Goal: Use online tool/utility: Utilize a website feature to perform a specific function

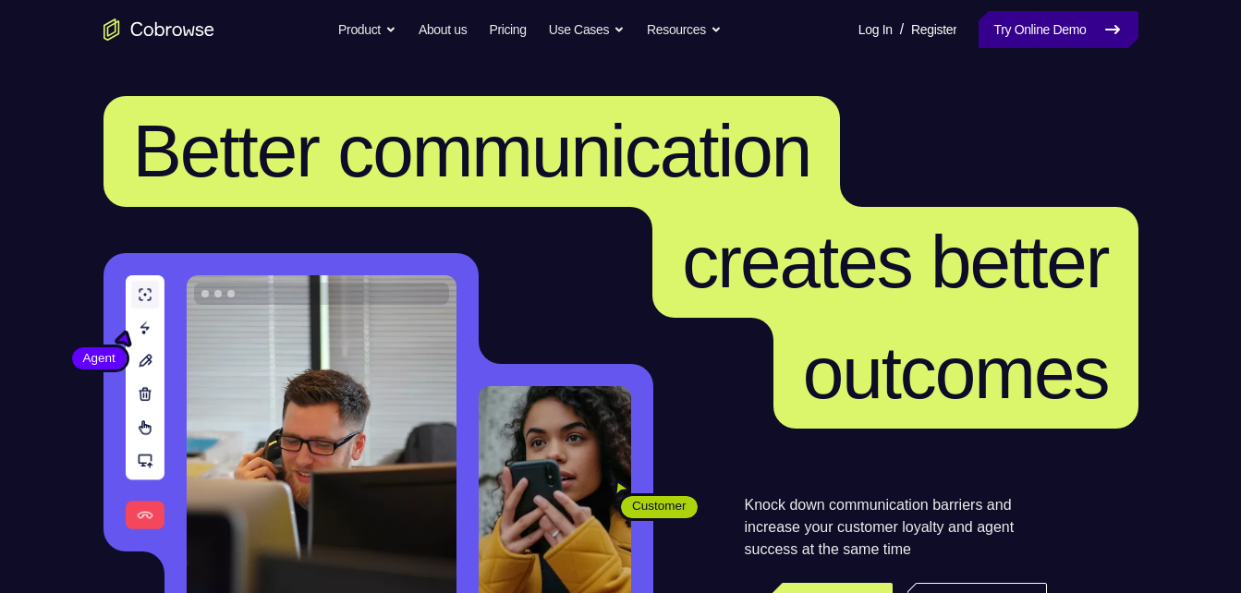
click at [1015, 45] on link "Try Online Demo" at bounding box center [1058, 29] width 159 height 37
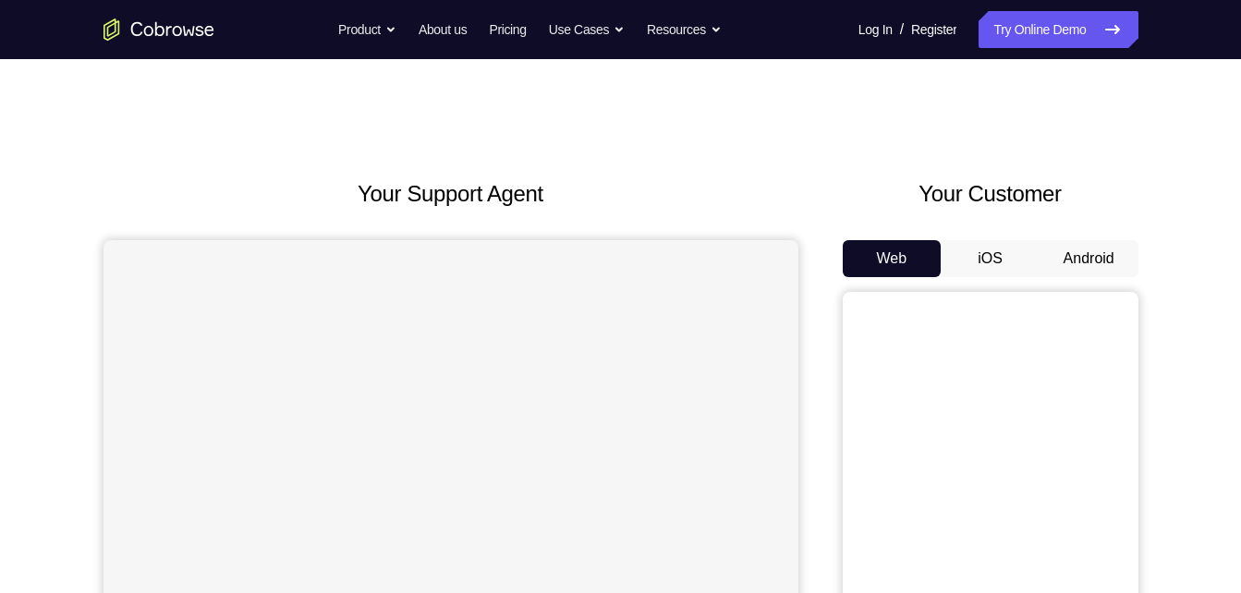
click at [1075, 265] on button "Android" at bounding box center [1089, 258] width 99 height 37
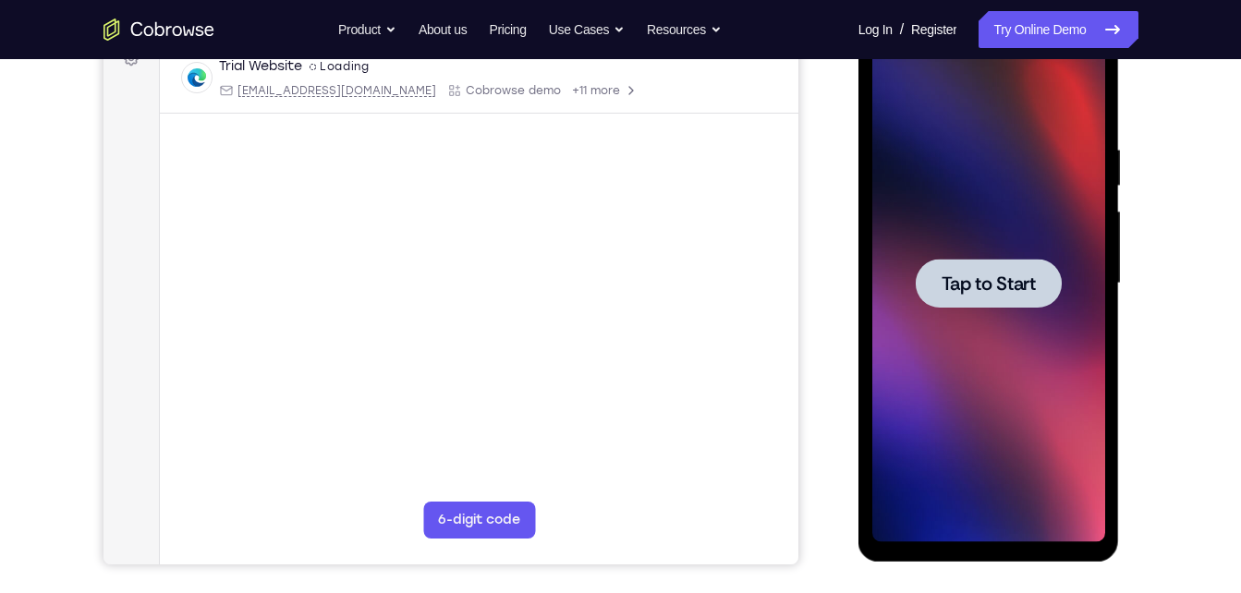
scroll to position [235, 0]
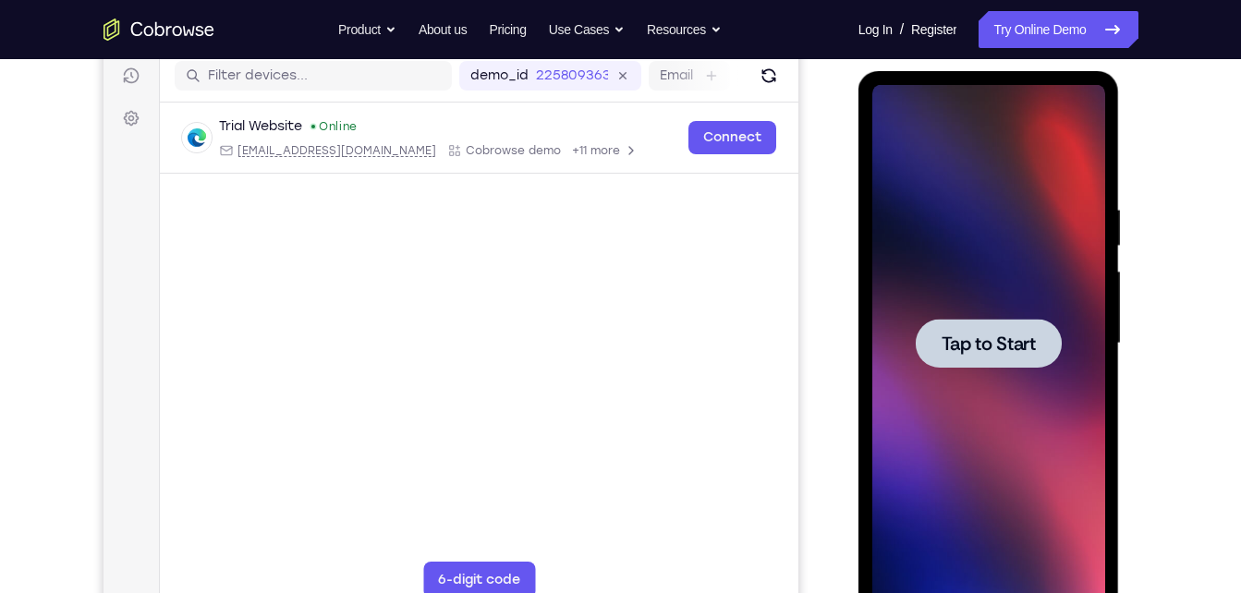
click at [969, 323] on div at bounding box center [989, 343] width 146 height 49
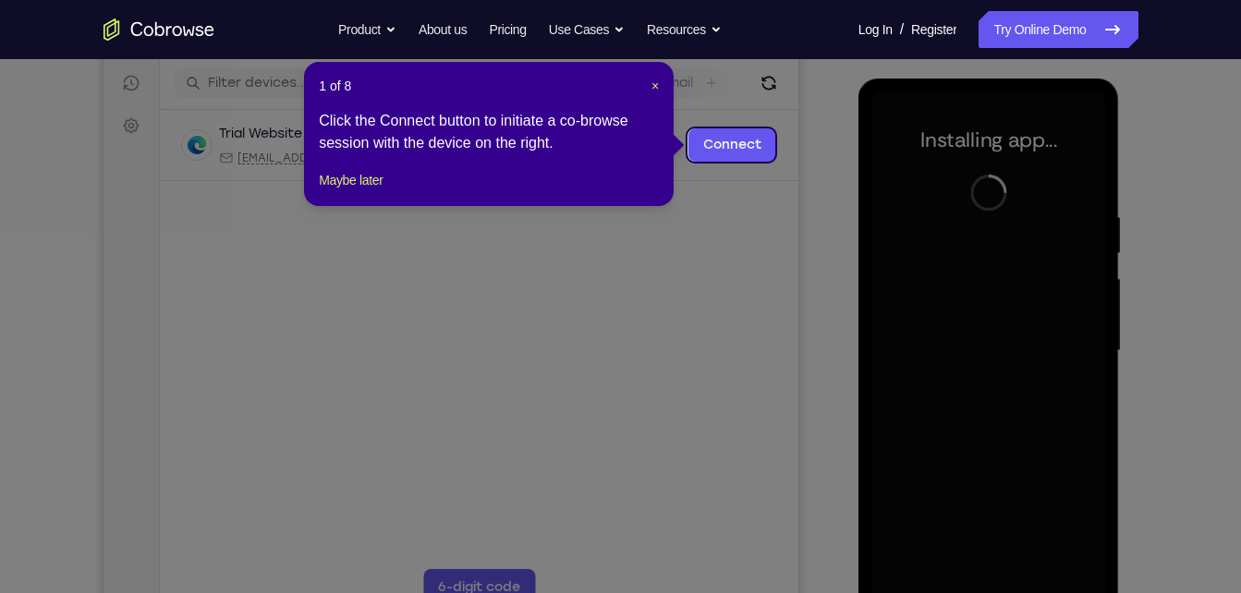
scroll to position [226, 0]
drag, startPoint x: 651, startPoint y: 87, endPoint x: 625, endPoint y: 120, distance: 42.2
click at [652, 87] on span "×" at bounding box center [655, 86] width 7 height 15
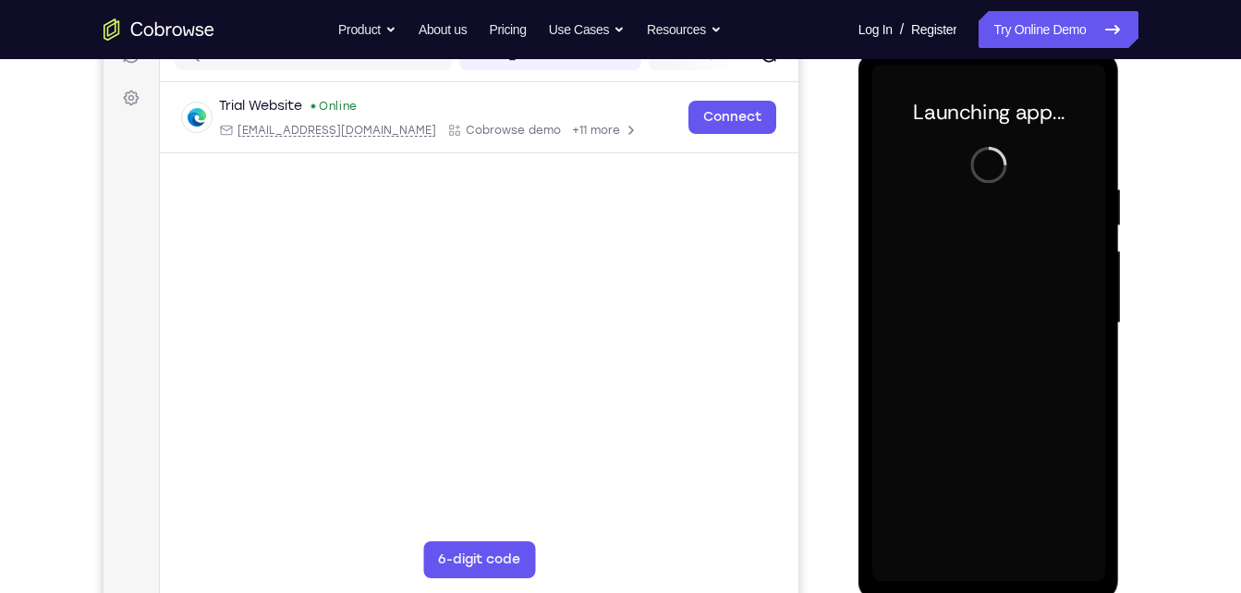
scroll to position [256, 0]
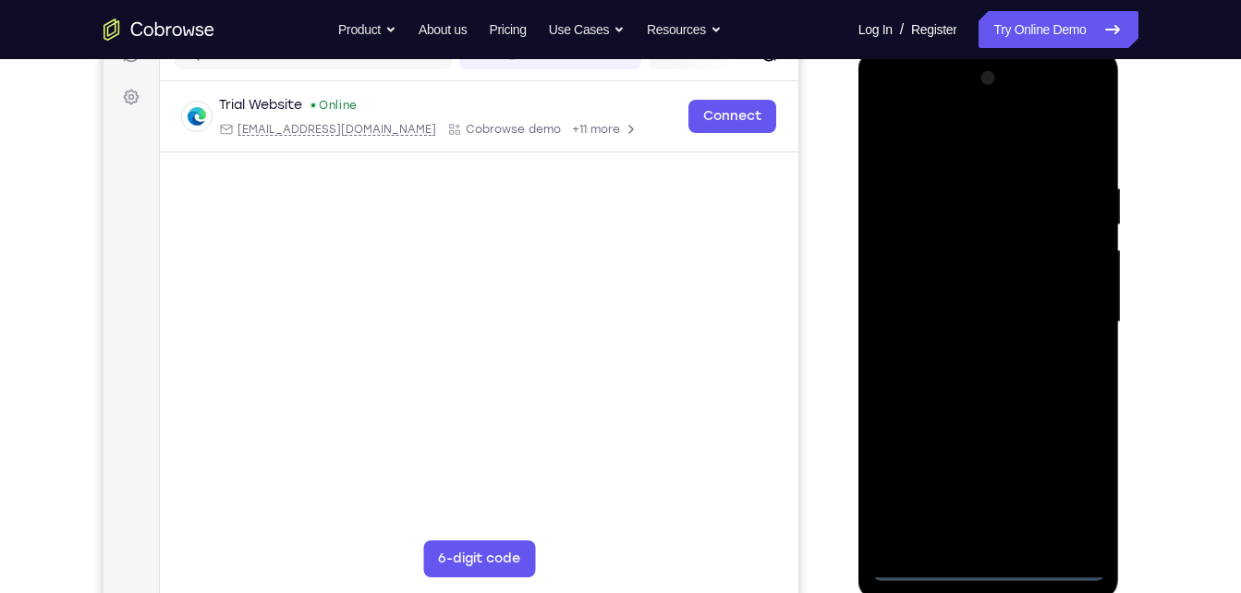
click at [988, 568] on div at bounding box center [989, 323] width 233 height 518
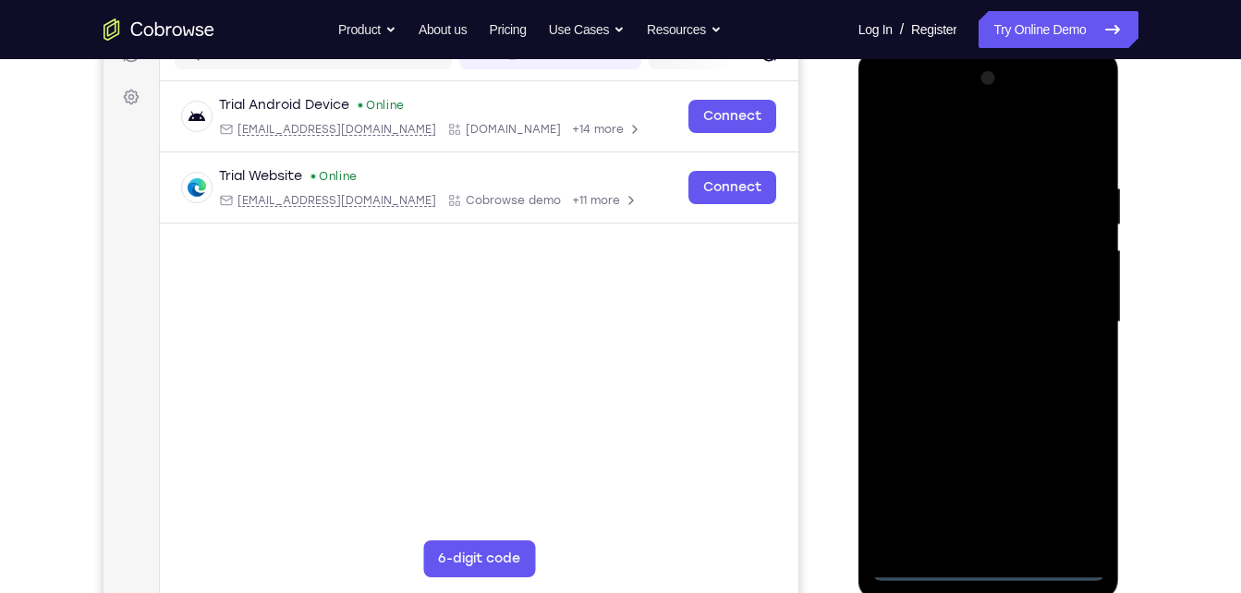
click at [1068, 492] on div at bounding box center [989, 323] width 233 height 518
click at [889, 106] on div at bounding box center [989, 323] width 233 height 518
click at [1068, 318] on div at bounding box center [989, 323] width 233 height 518
click at [969, 359] on div at bounding box center [989, 323] width 233 height 518
click at [977, 418] on div at bounding box center [989, 323] width 233 height 518
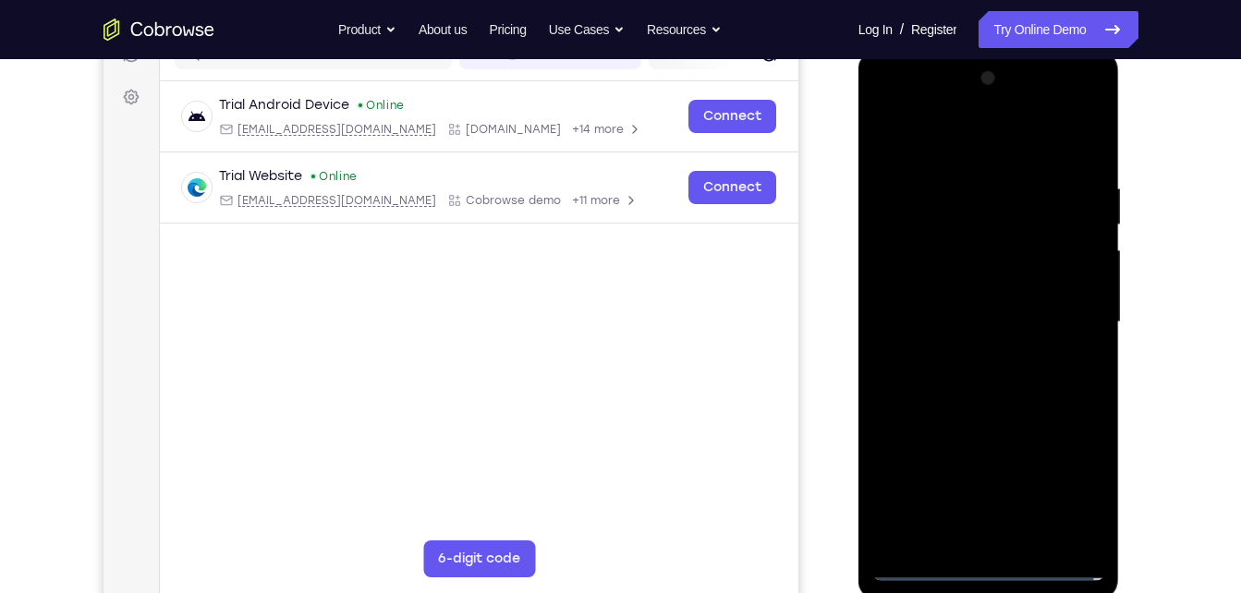
click at [1019, 228] on div at bounding box center [989, 323] width 233 height 518
click at [944, 243] on div at bounding box center [989, 323] width 233 height 518
click at [983, 409] on div at bounding box center [989, 323] width 233 height 518
click at [976, 410] on div at bounding box center [989, 323] width 233 height 518
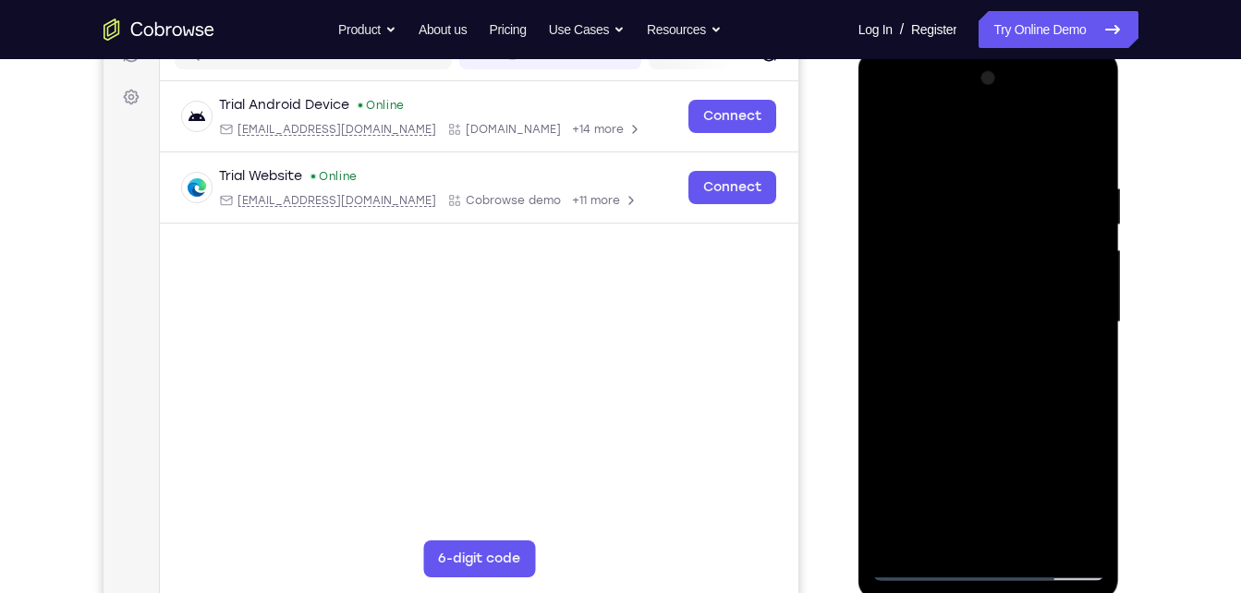
click at [1095, 366] on div at bounding box center [989, 323] width 233 height 518
click at [958, 177] on div at bounding box center [989, 323] width 233 height 518
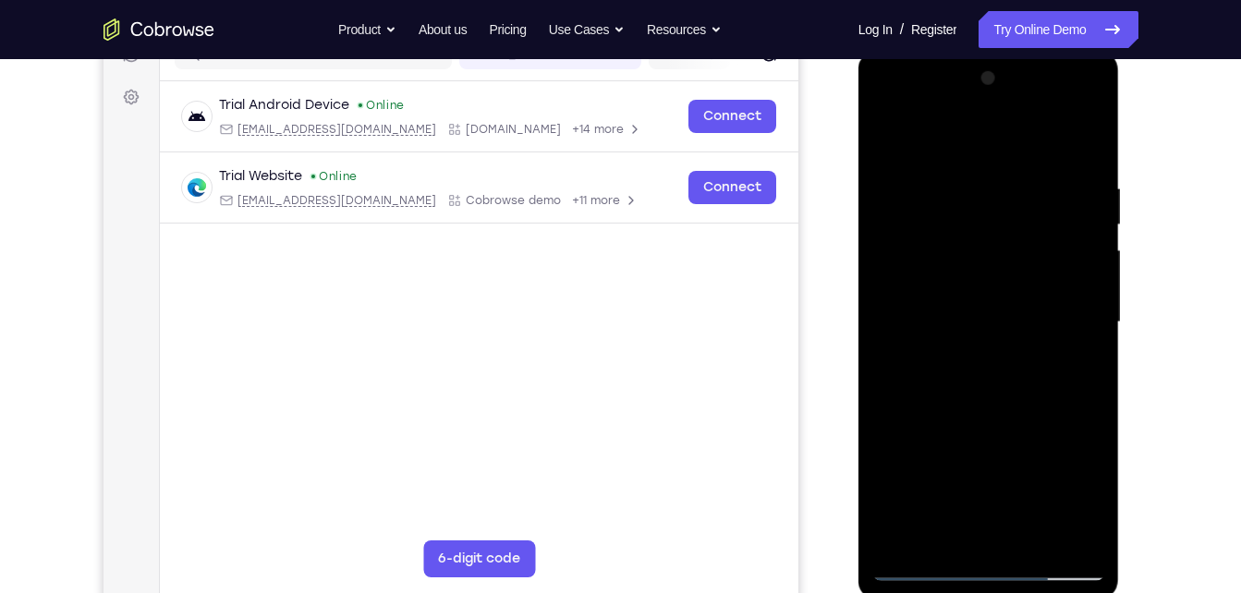
click at [1060, 530] on div at bounding box center [989, 323] width 233 height 518
click at [1072, 427] on div at bounding box center [989, 323] width 233 height 518
click at [1065, 530] on div at bounding box center [989, 323] width 233 height 518
click at [1082, 426] on div at bounding box center [989, 323] width 233 height 518
click at [1092, 384] on div at bounding box center [989, 323] width 233 height 518
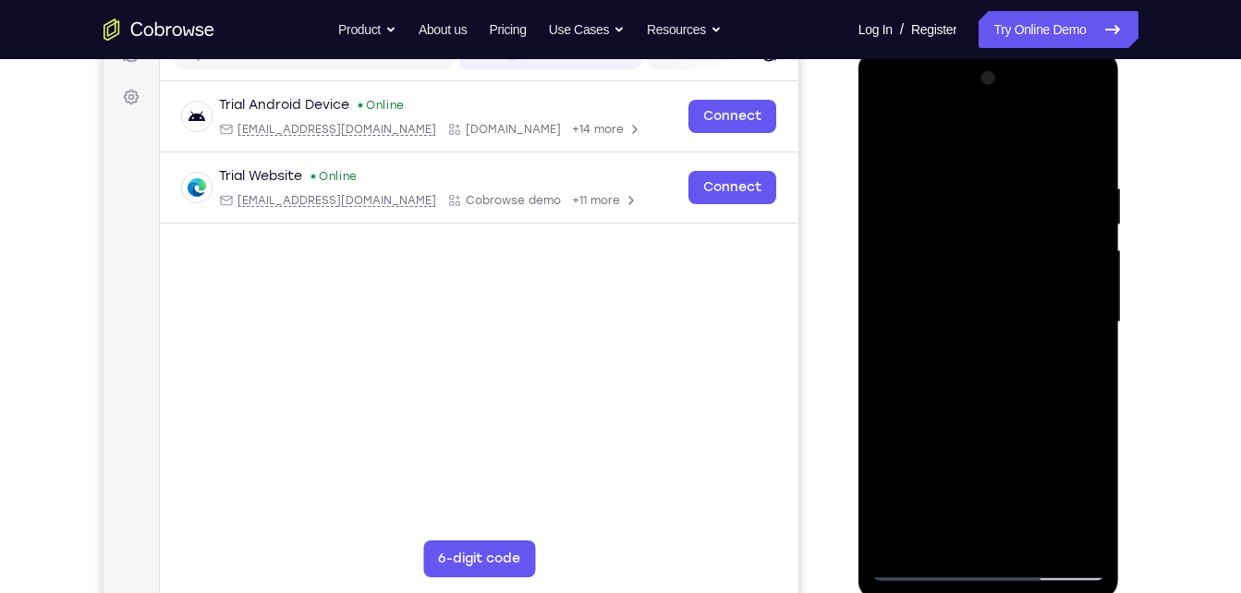
click at [1078, 373] on div at bounding box center [989, 323] width 233 height 518
click at [1094, 143] on div at bounding box center [989, 323] width 233 height 518
click at [1038, 538] on div at bounding box center [989, 323] width 233 height 518
click at [958, 414] on div at bounding box center [989, 323] width 233 height 518
click at [1013, 296] on div at bounding box center [989, 323] width 233 height 518
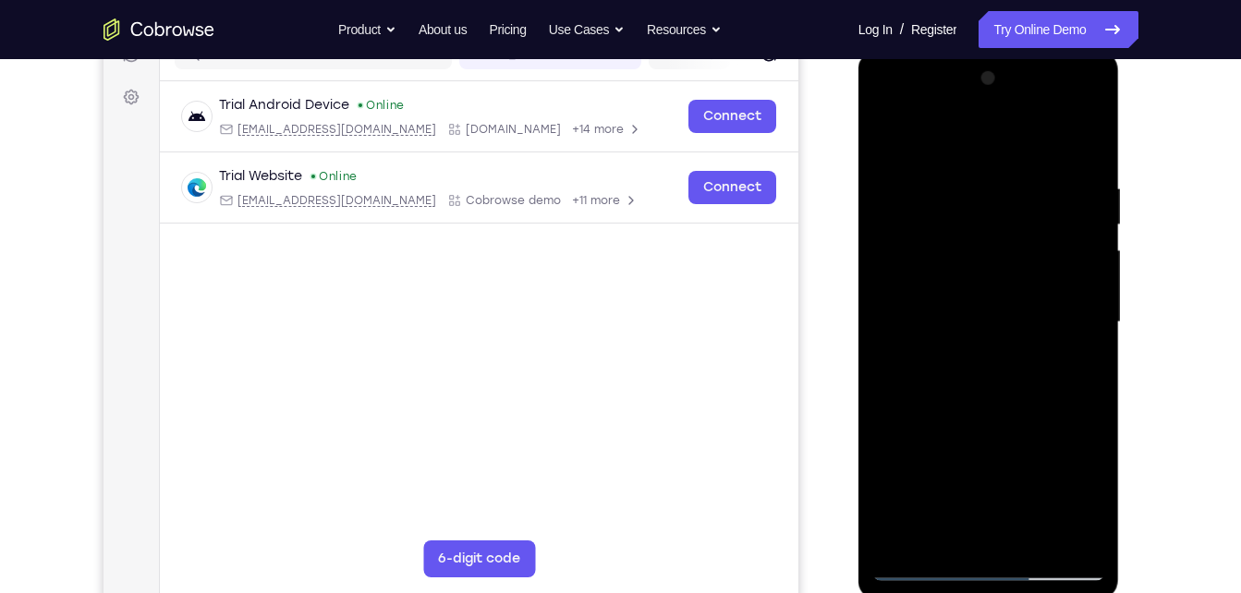
drag, startPoint x: 1061, startPoint y: 265, endPoint x: 1022, endPoint y: 458, distance: 197.0
click at [1022, 458] on div at bounding box center [989, 323] width 233 height 518
drag, startPoint x: 1026, startPoint y: 269, endPoint x: 1028, endPoint y: 174, distance: 95.2
click at [1028, 174] on div at bounding box center [989, 323] width 233 height 518
drag, startPoint x: 1018, startPoint y: 454, endPoint x: 1024, endPoint y: 229, distance: 224.7
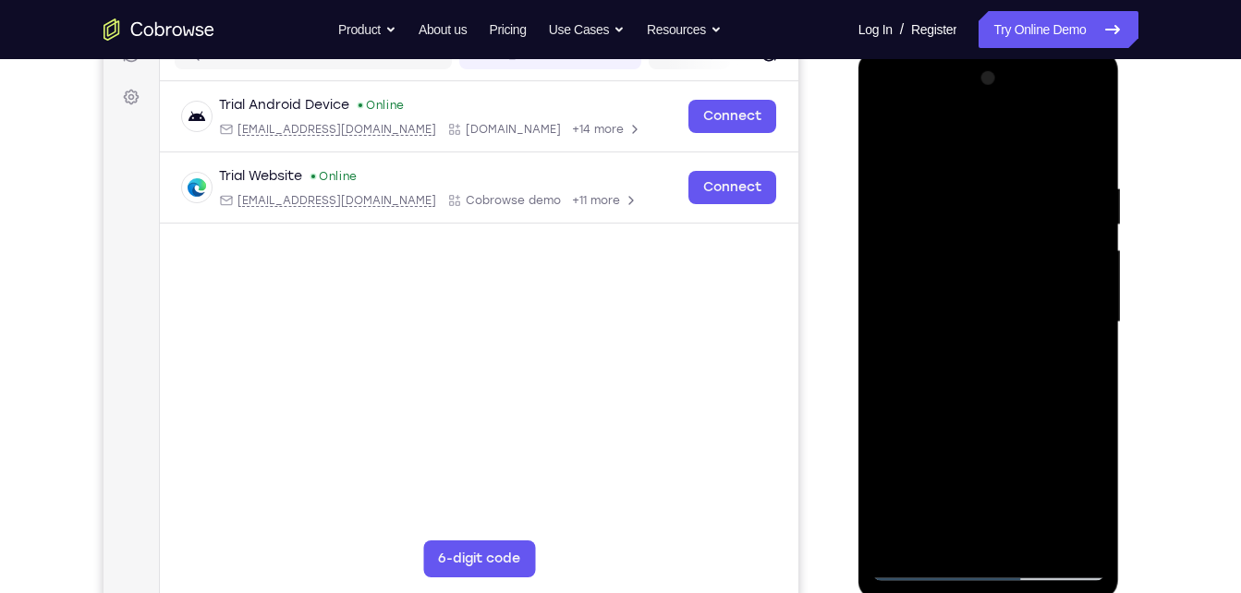
click at [1024, 229] on div at bounding box center [989, 323] width 233 height 518
click at [1024, 213] on div at bounding box center [989, 323] width 233 height 518
click at [1054, 220] on div at bounding box center [989, 323] width 233 height 518
click at [966, 197] on div at bounding box center [989, 323] width 233 height 518
drag, startPoint x: 1055, startPoint y: 372, endPoint x: 1038, endPoint y: 512, distance: 141.5
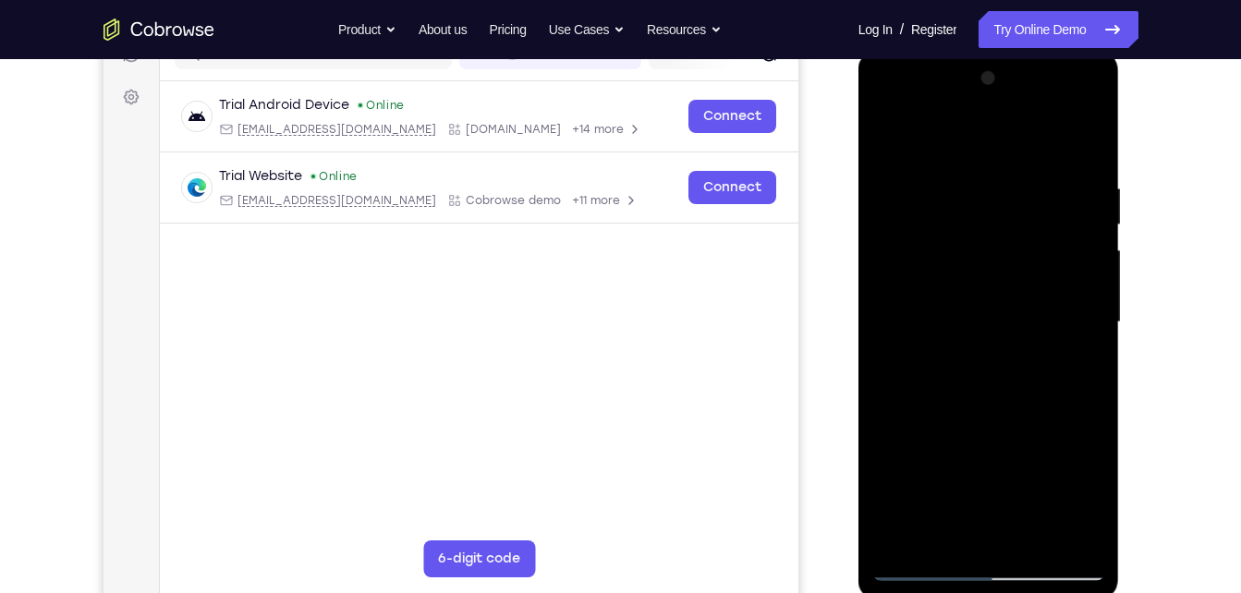
click at [1038, 512] on div at bounding box center [989, 323] width 233 height 518
drag, startPoint x: 1027, startPoint y: 292, endPoint x: 1010, endPoint y: 397, distance: 106.7
click at [1010, 397] on div at bounding box center [989, 323] width 233 height 518
click at [963, 362] on div at bounding box center [989, 323] width 233 height 518
click at [1085, 138] on div at bounding box center [989, 323] width 233 height 518
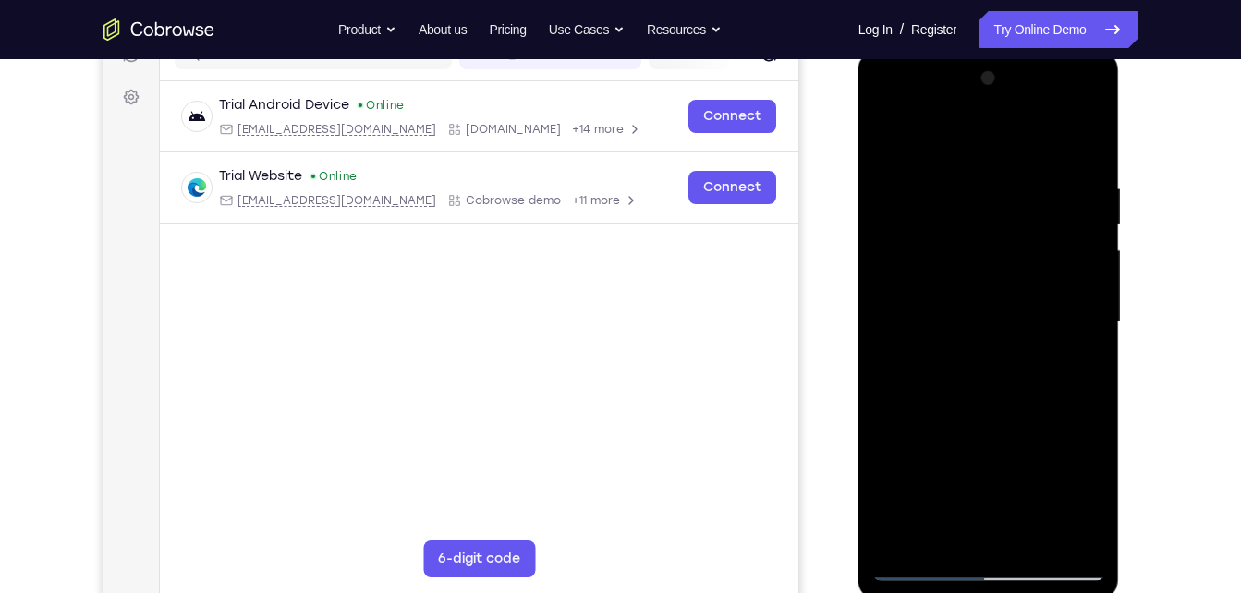
drag, startPoint x: 1011, startPoint y: 282, endPoint x: 1019, endPoint y: 172, distance: 110.2
click at [1019, 172] on div at bounding box center [989, 323] width 233 height 518
drag, startPoint x: 1068, startPoint y: 417, endPoint x: 1056, endPoint y: 226, distance: 190.8
click at [1056, 226] on div at bounding box center [989, 323] width 233 height 518
drag, startPoint x: 1026, startPoint y: 373, endPoint x: 1026, endPoint y: 289, distance: 84.1
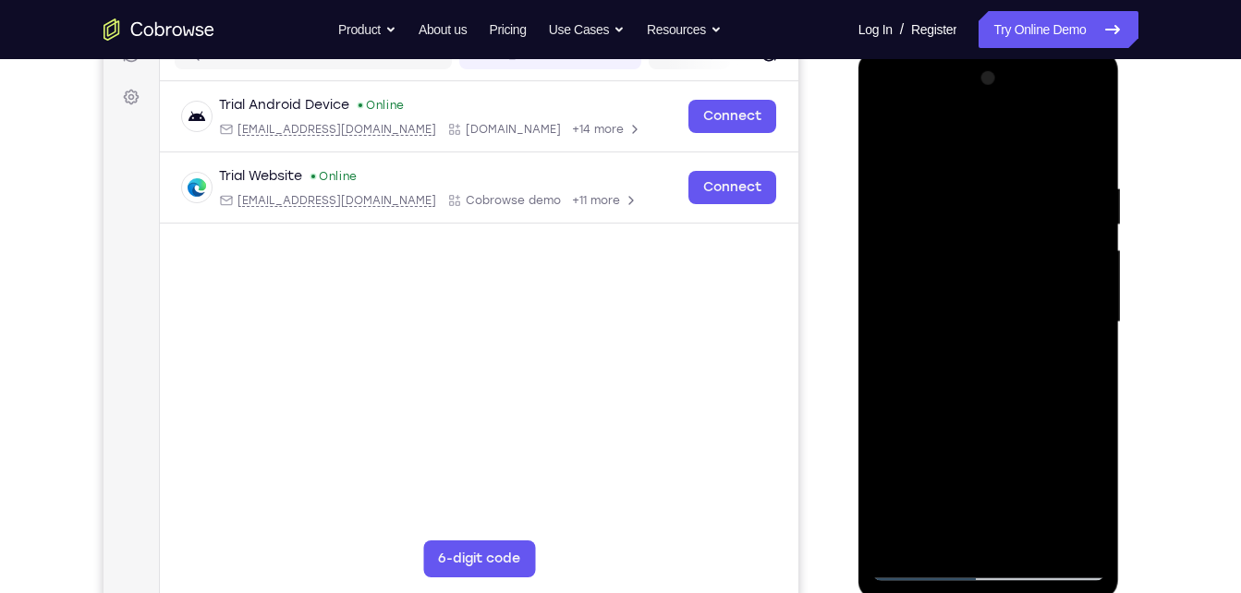
click at [1026, 289] on div at bounding box center [989, 323] width 233 height 518
click at [887, 133] on div at bounding box center [989, 323] width 233 height 518
click at [965, 336] on div at bounding box center [989, 323] width 233 height 518
click at [945, 528] on div at bounding box center [989, 323] width 233 height 518
click at [1082, 368] on div at bounding box center [989, 323] width 233 height 518
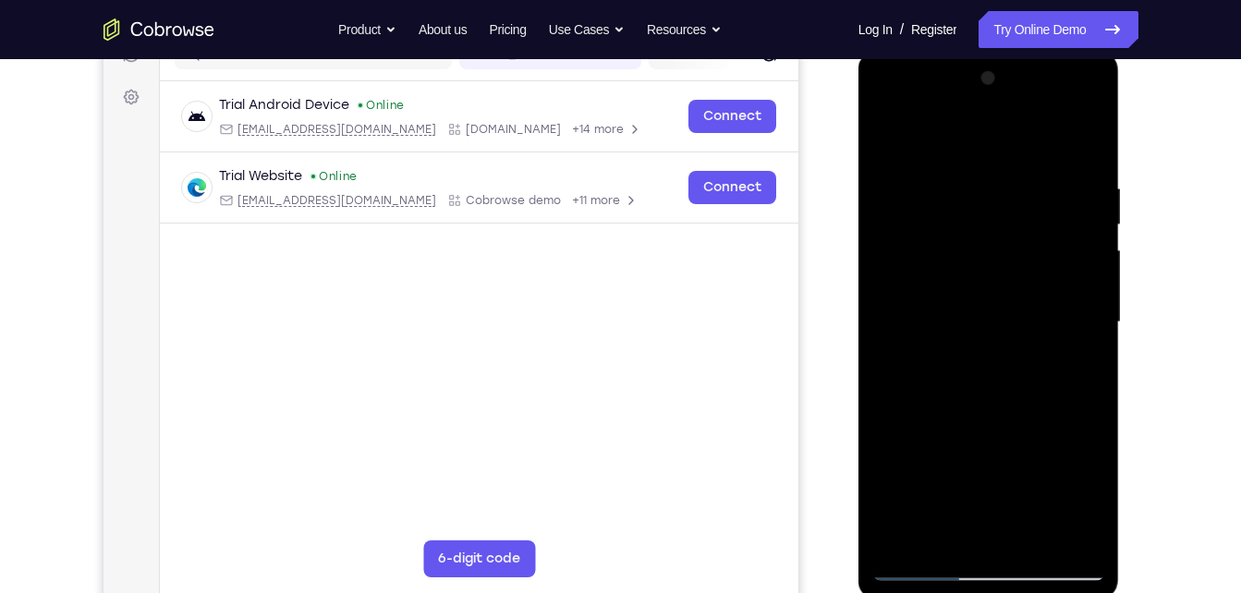
click at [882, 134] on div at bounding box center [989, 323] width 233 height 518
click at [890, 129] on div at bounding box center [989, 323] width 233 height 518
drag, startPoint x: 993, startPoint y: 305, endPoint x: 1021, endPoint y: 116, distance: 190.7
click at [1021, 116] on div at bounding box center [989, 323] width 233 height 518
drag, startPoint x: 983, startPoint y: 360, endPoint x: 993, endPoint y: 183, distance: 177.7
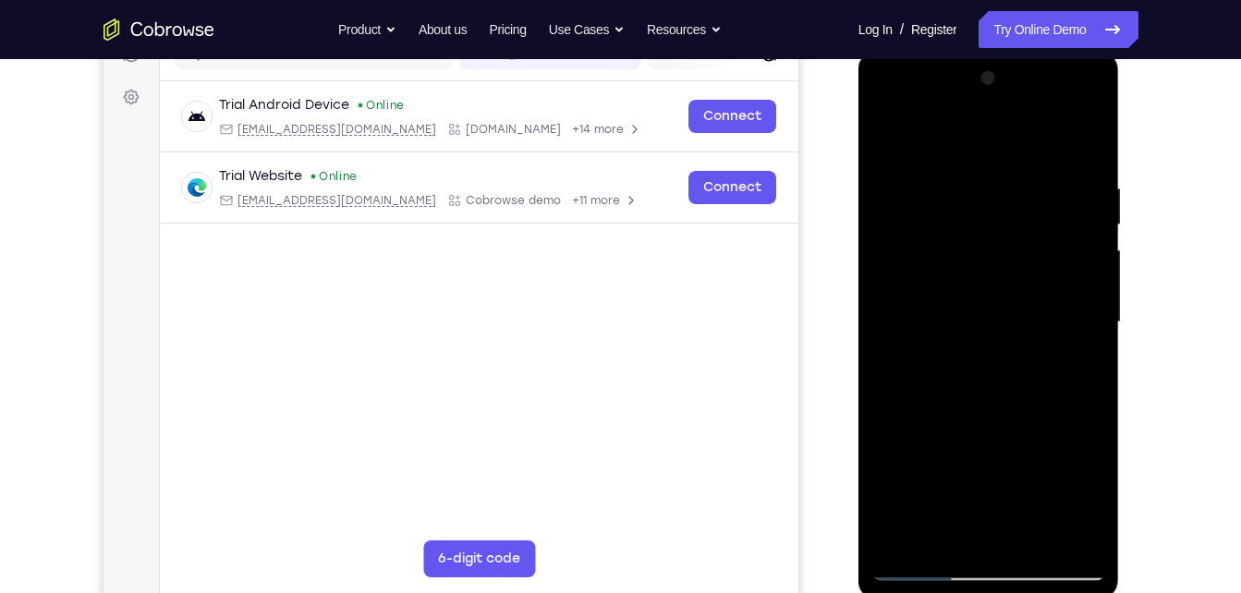
click at [993, 183] on div at bounding box center [989, 323] width 233 height 518
drag, startPoint x: 983, startPoint y: 453, endPoint x: 942, endPoint y: 641, distance: 192.2
click at [942, 592] on html "Online web based iOS Simulators and Android Emulators. Run iPhone, iPad, Mobile…" at bounding box center [990, 327] width 263 height 555
drag, startPoint x: 1052, startPoint y: 182, endPoint x: 891, endPoint y: 186, distance: 160.9
click at [891, 186] on div at bounding box center [989, 323] width 233 height 518
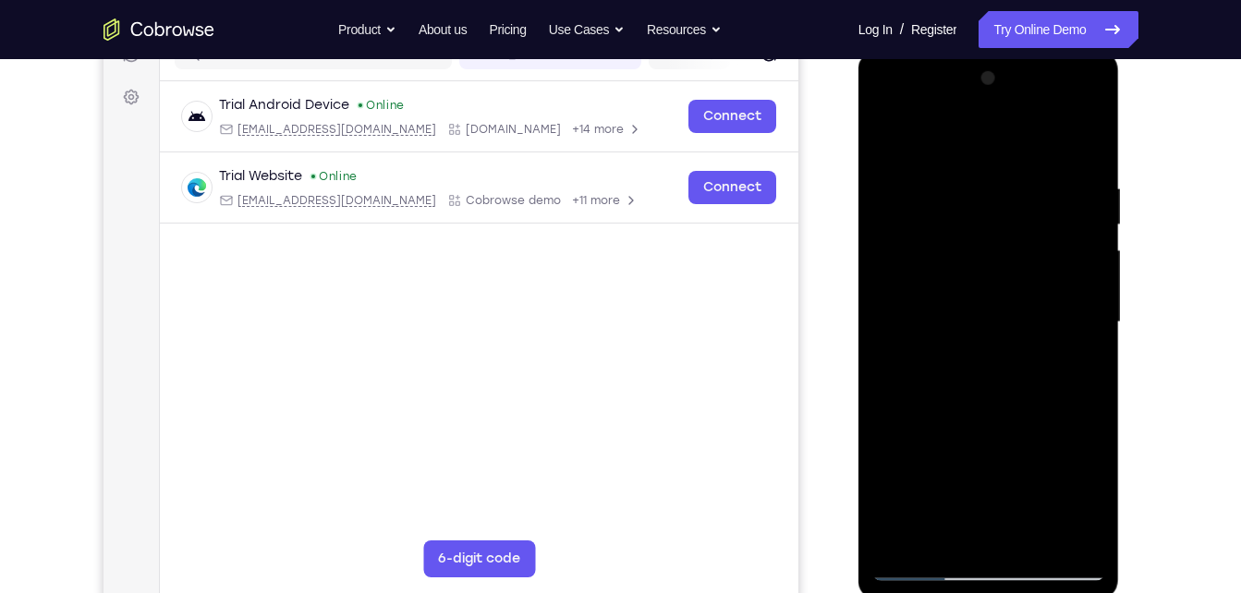
click at [977, 172] on div at bounding box center [989, 323] width 233 height 518
click at [1057, 532] on div at bounding box center [989, 323] width 233 height 518
click at [1096, 387] on div at bounding box center [989, 323] width 233 height 518
click at [1059, 531] on div at bounding box center [989, 323] width 233 height 518
click at [1056, 382] on div at bounding box center [989, 323] width 233 height 518
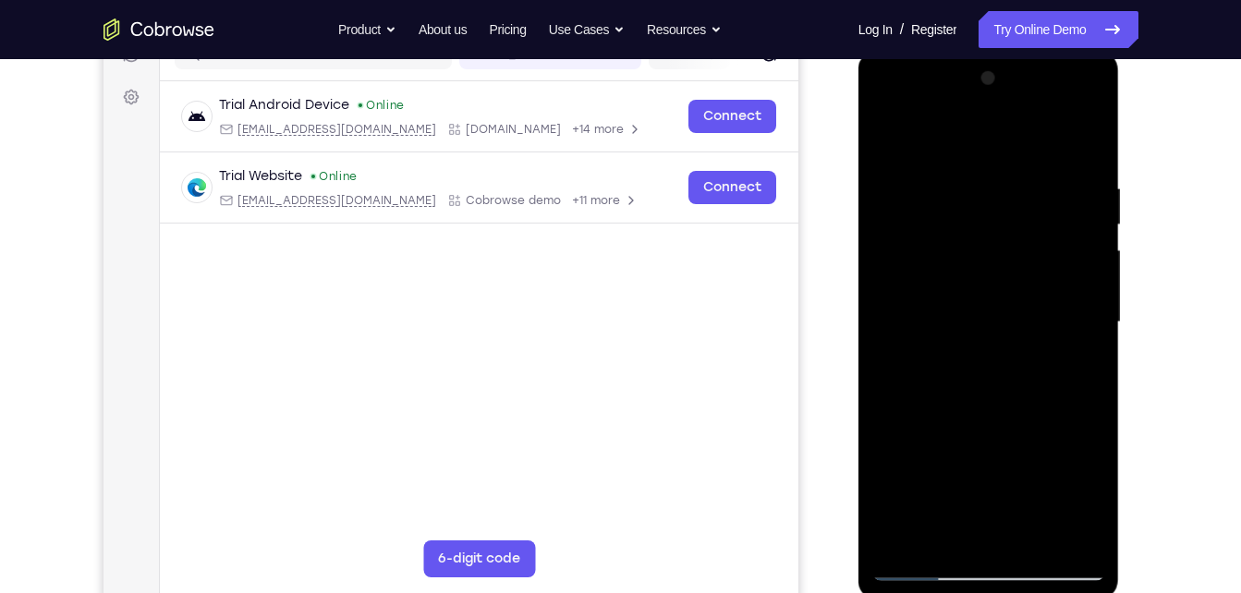
click at [1056, 382] on div at bounding box center [989, 323] width 233 height 518
click at [1059, 530] on div at bounding box center [989, 323] width 233 height 518
click at [1083, 436] on div at bounding box center [989, 323] width 233 height 518
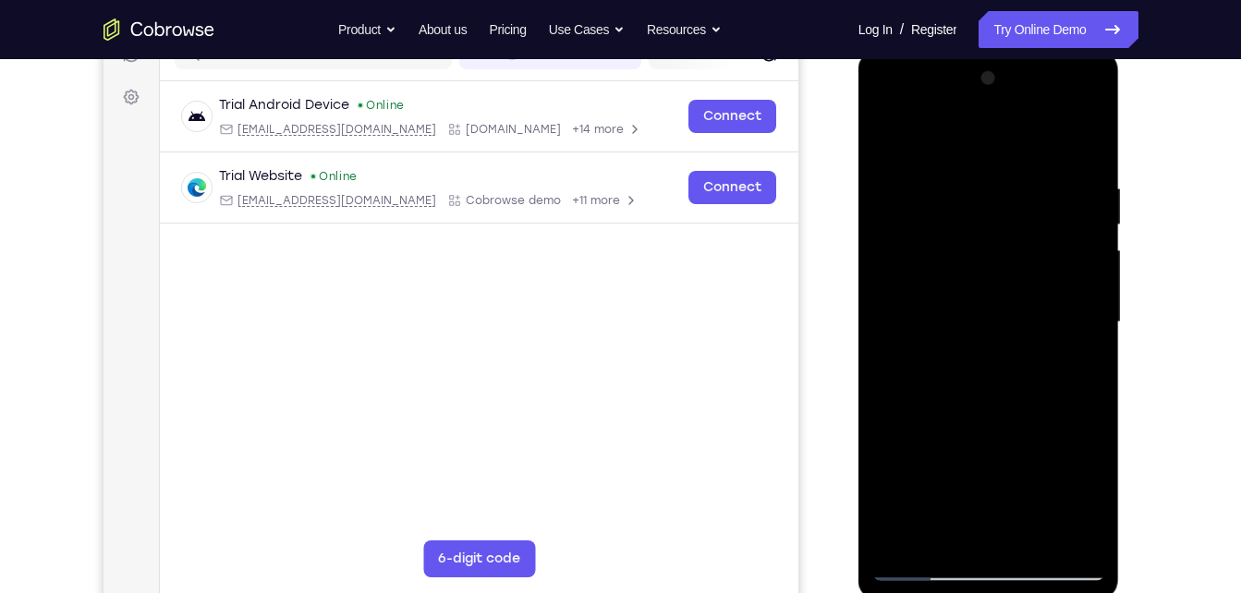
click at [1083, 436] on div at bounding box center [989, 323] width 233 height 518
click at [1043, 290] on div at bounding box center [989, 323] width 233 height 518
click at [1088, 216] on div at bounding box center [989, 323] width 233 height 518
click at [1082, 191] on div at bounding box center [989, 323] width 233 height 518
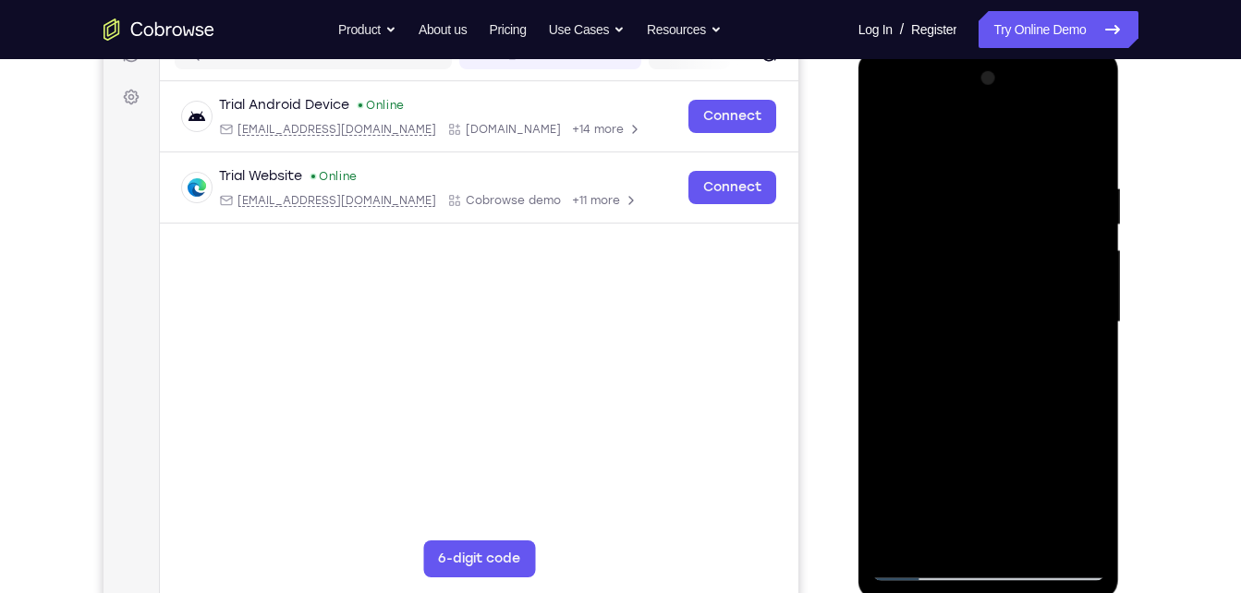
click at [1079, 205] on div at bounding box center [989, 323] width 233 height 518
click at [1060, 523] on div at bounding box center [989, 323] width 233 height 518
click at [1068, 346] on div at bounding box center [989, 323] width 233 height 518
click at [1085, 135] on div at bounding box center [989, 323] width 233 height 518
click at [1036, 539] on div at bounding box center [989, 323] width 233 height 518
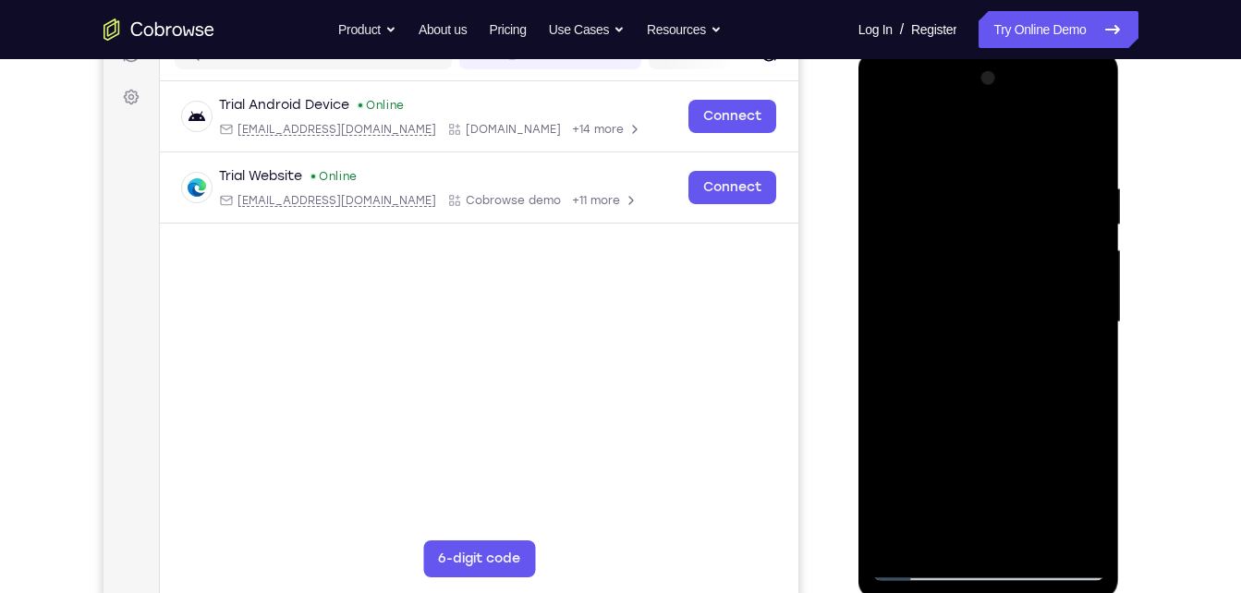
click at [1027, 331] on div at bounding box center [989, 323] width 233 height 518
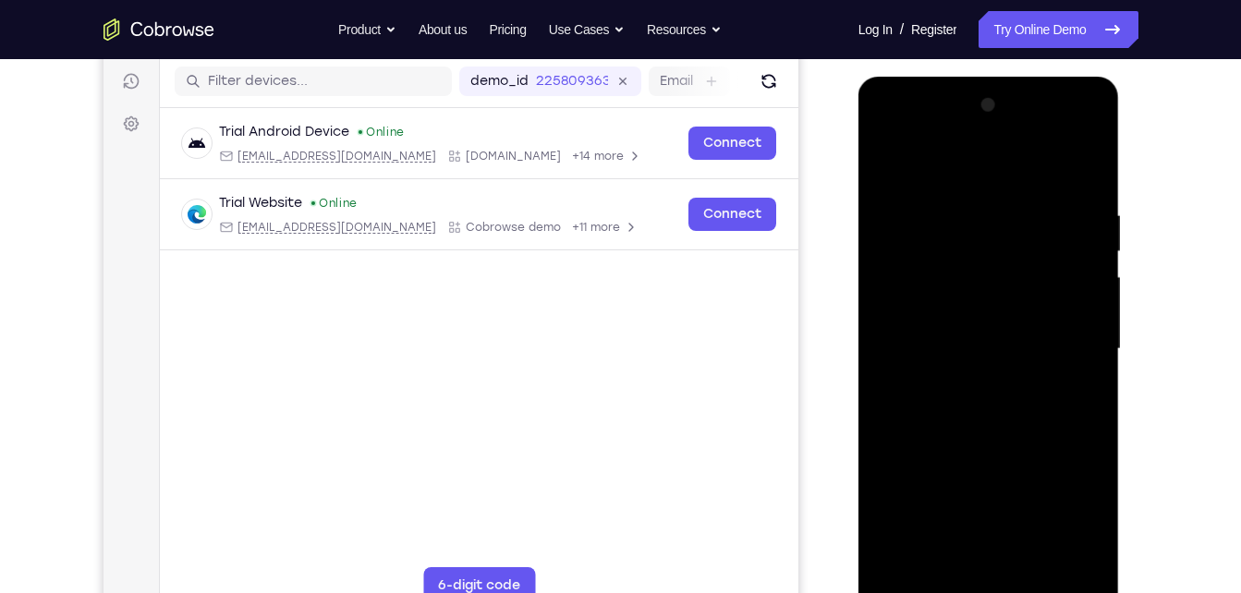
scroll to position [236, 0]
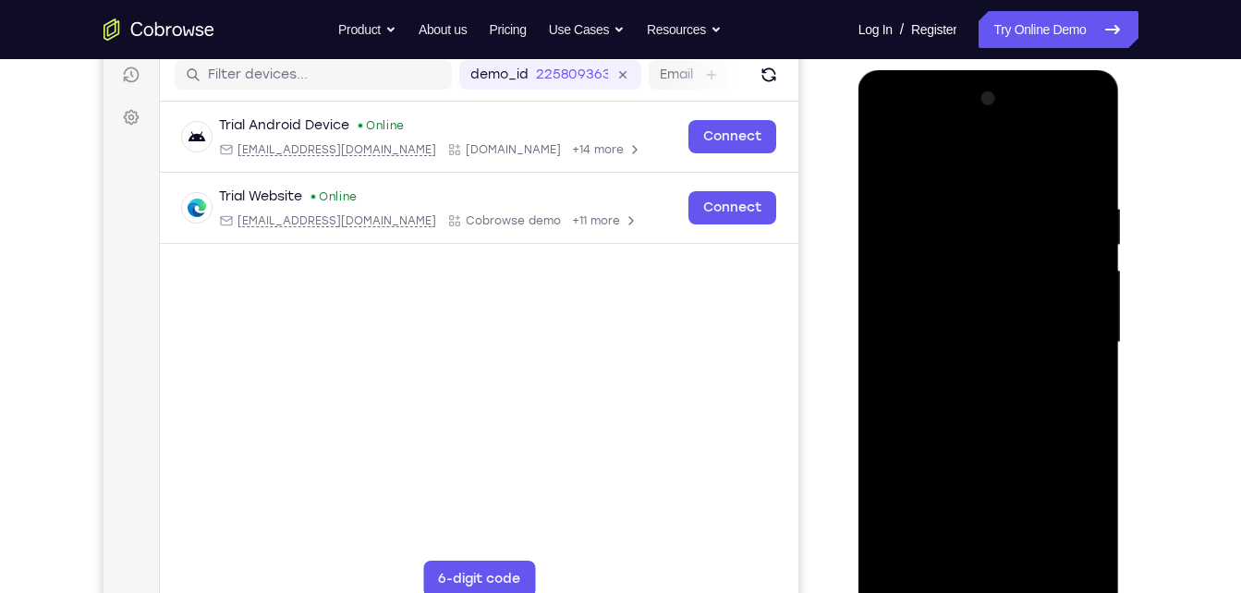
drag, startPoint x: 1010, startPoint y: 253, endPoint x: 1007, endPoint y: 290, distance: 37.1
click at [1007, 290] on div at bounding box center [989, 343] width 233 height 518
click at [1028, 293] on div at bounding box center [989, 343] width 233 height 518
click at [1070, 282] on div at bounding box center [989, 343] width 233 height 518
click at [938, 554] on div at bounding box center [989, 343] width 233 height 518
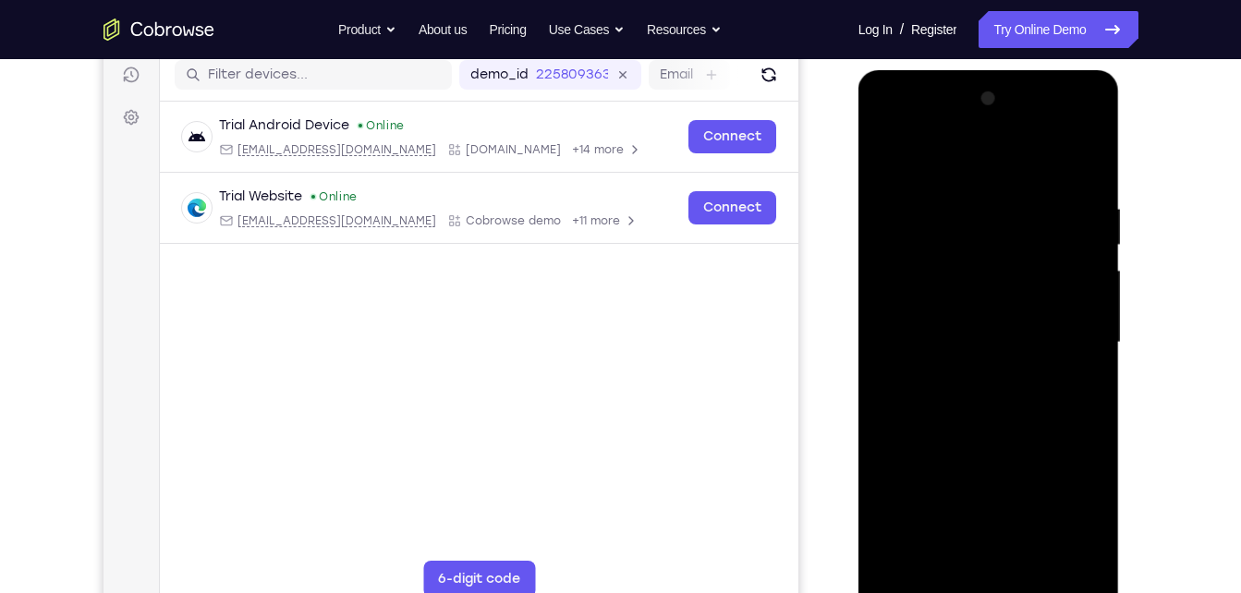
click at [1036, 449] on div at bounding box center [989, 343] width 233 height 518
click at [1077, 378] on div at bounding box center [989, 343] width 233 height 518
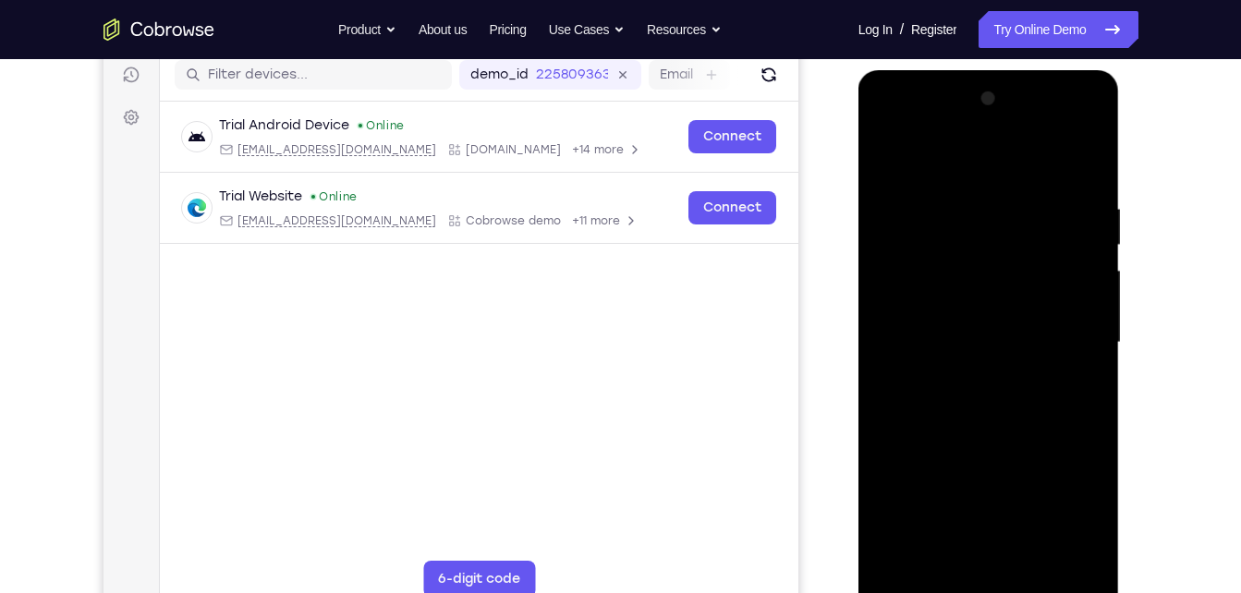
drag, startPoint x: 1066, startPoint y: 251, endPoint x: 1033, endPoint y: 368, distance: 120.9
click at [1033, 368] on div at bounding box center [989, 343] width 233 height 518
drag, startPoint x: 1047, startPoint y: 263, endPoint x: 1021, endPoint y: 334, distance: 74.9
click at [1021, 334] on div at bounding box center [989, 343] width 233 height 518
drag, startPoint x: 1045, startPoint y: 263, endPoint x: 1031, endPoint y: 347, distance: 84.3
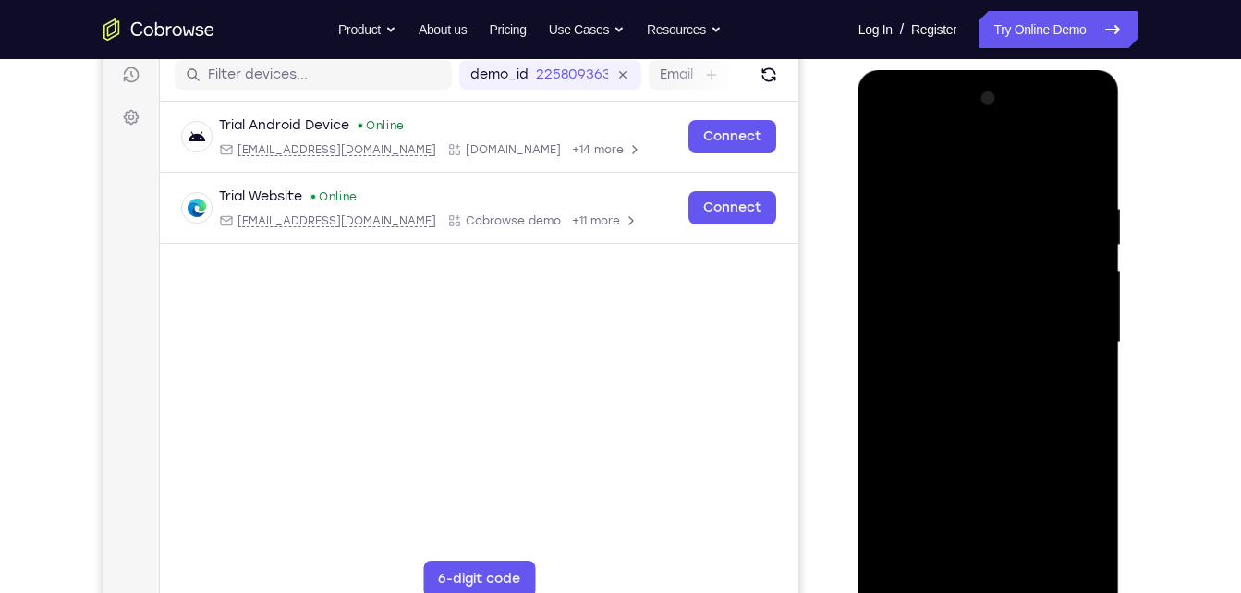
click at [1031, 347] on div at bounding box center [989, 343] width 233 height 518
click at [888, 164] on div at bounding box center [989, 343] width 233 height 518
click at [979, 400] on div at bounding box center [989, 343] width 233 height 518
click at [947, 559] on div at bounding box center [989, 343] width 233 height 518
click at [1083, 390] on div at bounding box center [989, 343] width 233 height 518
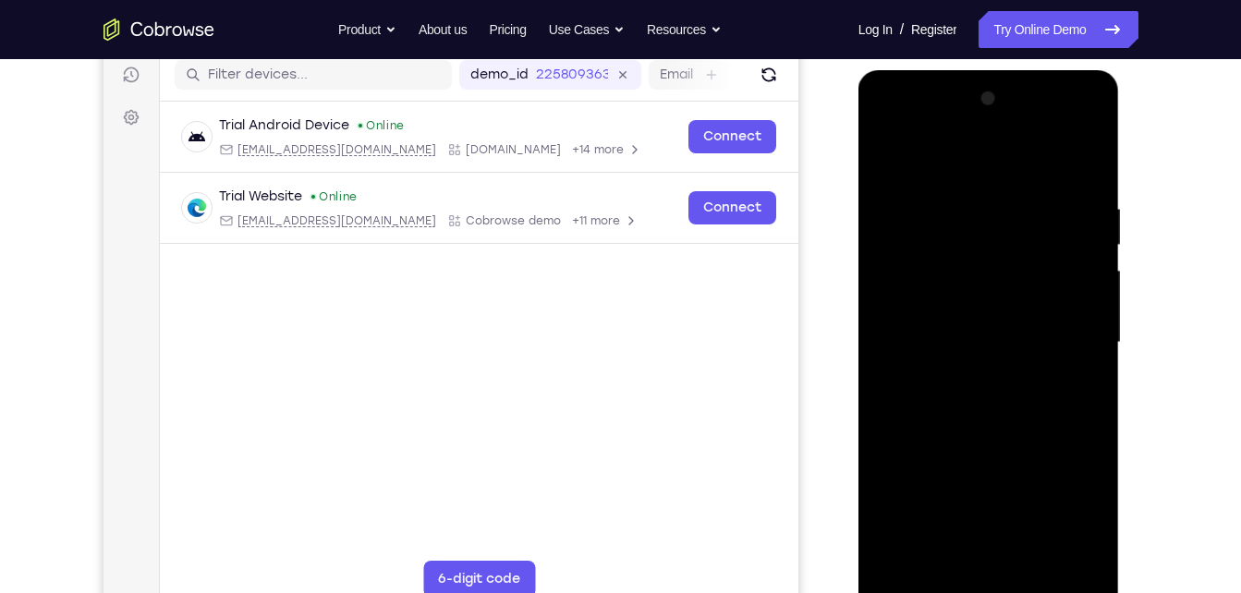
click at [883, 161] on div at bounding box center [989, 343] width 233 height 518
drag, startPoint x: 965, startPoint y: 415, endPoint x: 971, endPoint y: 380, distance: 35.7
click at [971, 380] on div at bounding box center [989, 343] width 233 height 518
click at [1073, 279] on div at bounding box center [989, 343] width 233 height 518
click at [893, 154] on div at bounding box center [989, 343] width 233 height 518
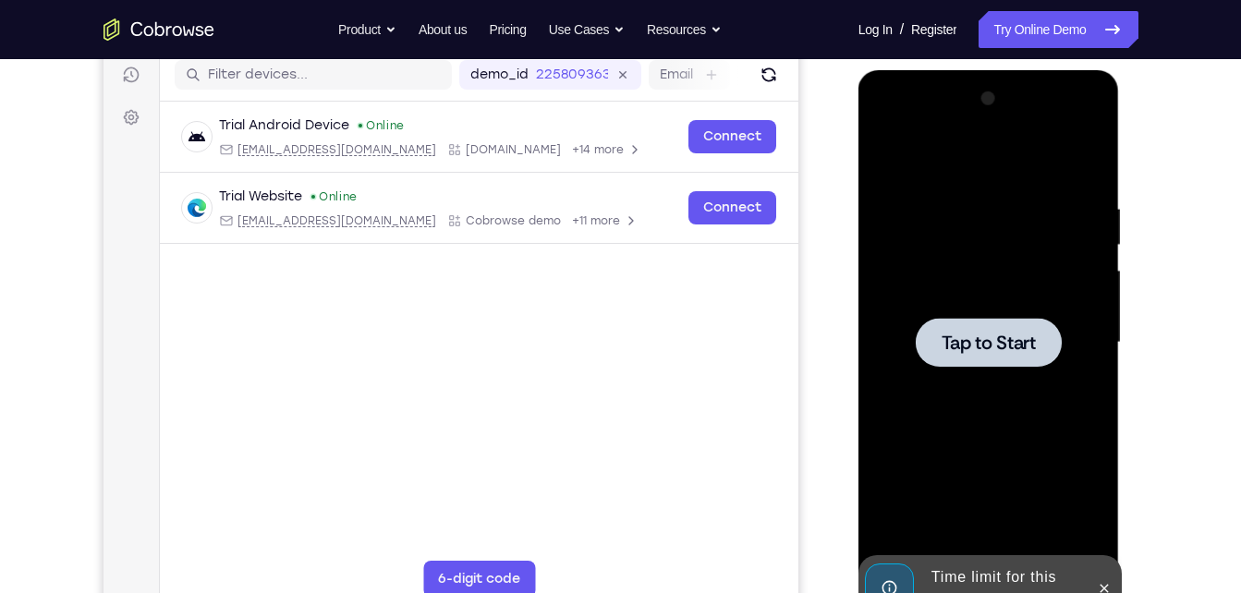
click at [893, 70] on div "Tap to Start" at bounding box center [990, 70] width 262 height 0
click at [1104, 581] on icon at bounding box center [1104, 588] width 15 height 15
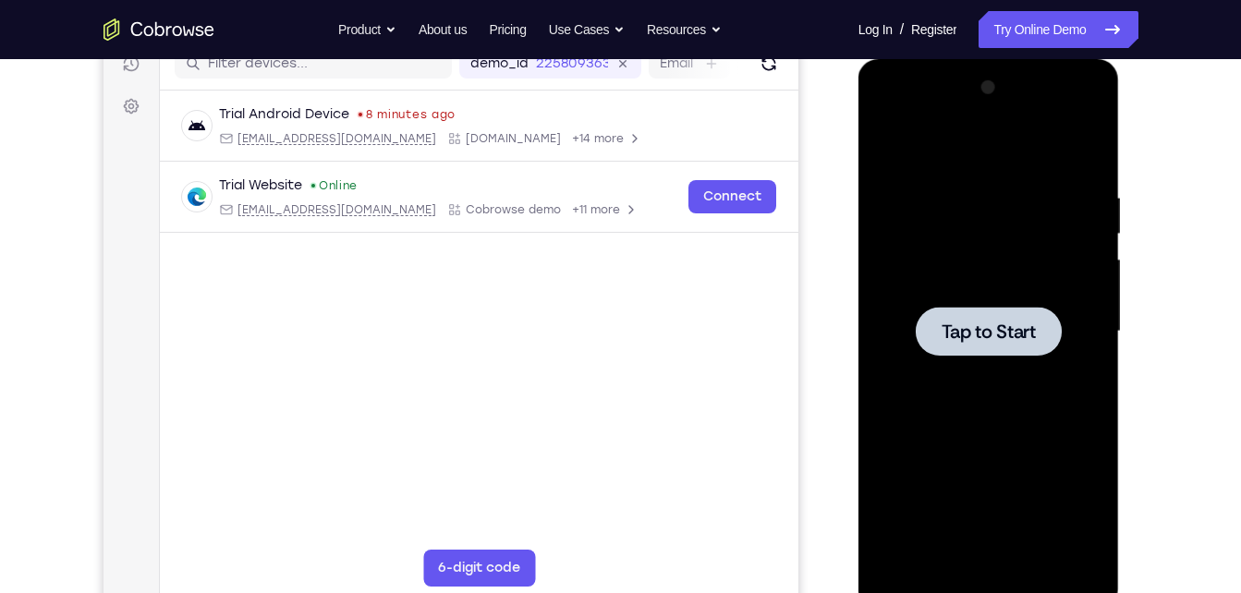
scroll to position [248, 0]
click at [954, 350] on div at bounding box center [989, 330] width 146 height 49
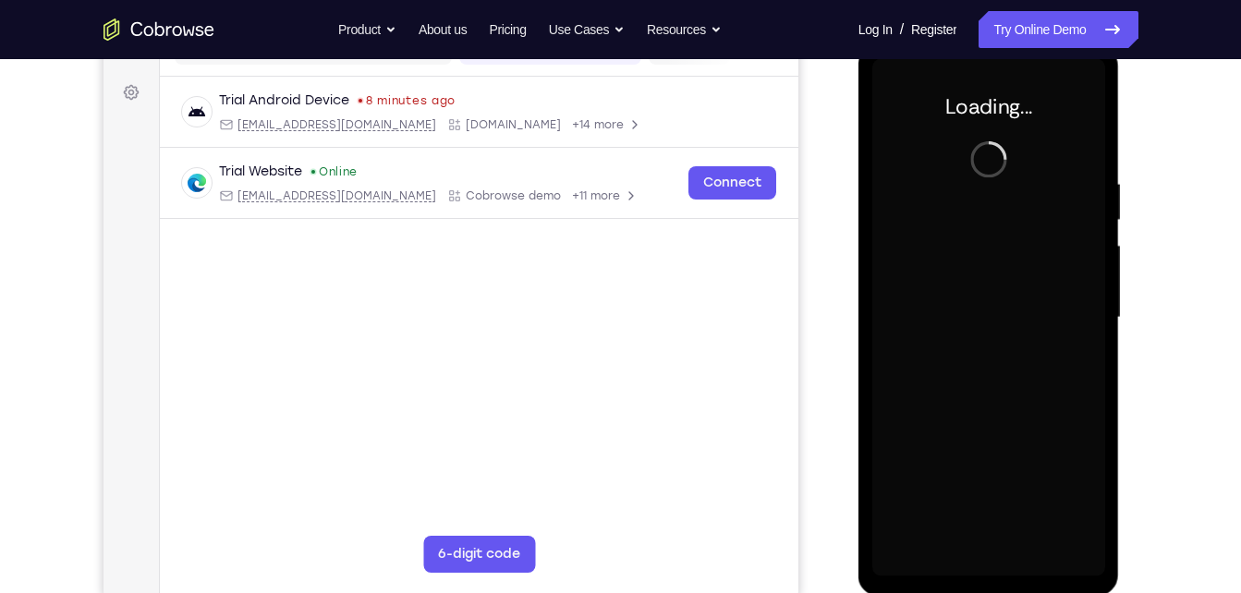
scroll to position [262, 0]
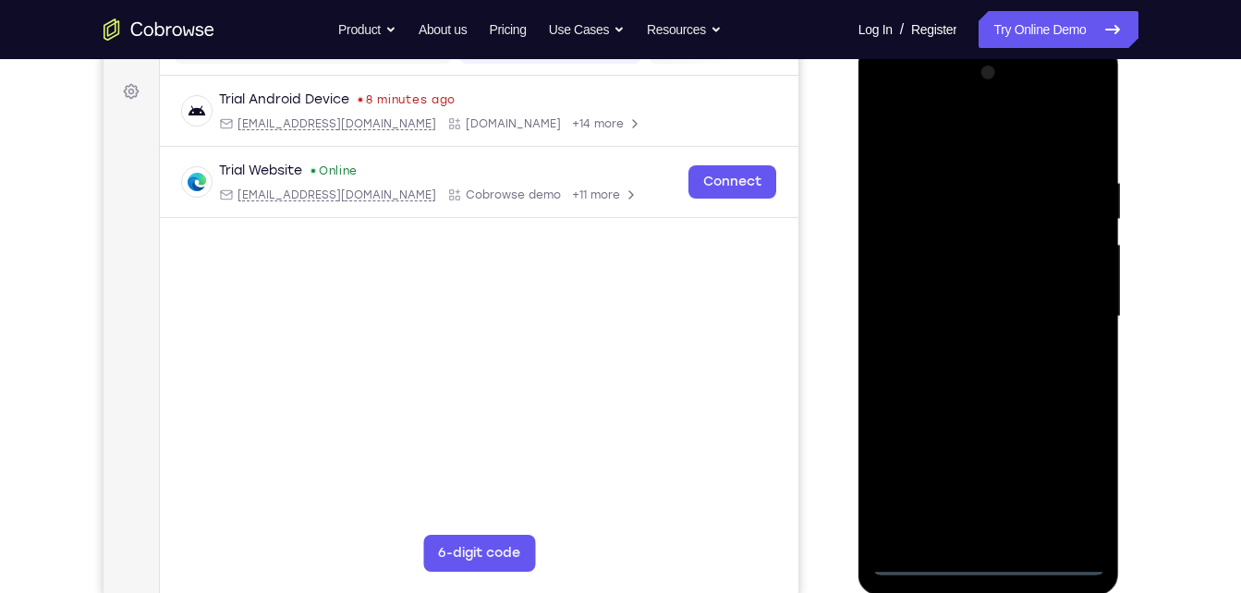
click at [984, 561] on div at bounding box center [989, 317] width 233 height 518
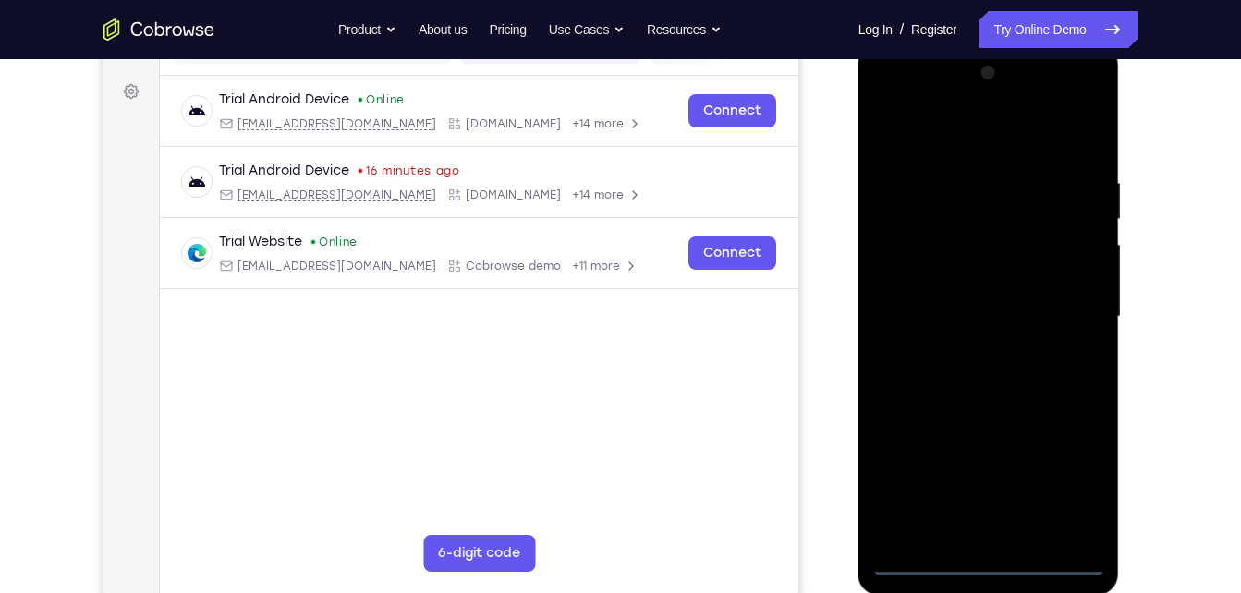
click at [1067, 477] on div at bounding box center [989, 317] width 233 height 518
click at [887, 93] on div at bounding box center [989, 317] width 233 height 518
click at [1061, 312] on div at bounding box center [989, 317] width 233 height 518
click at [970, 352] on div at bounding box center [989, 317] width 233 height 518
click at [967, 408] on div at bounding box center [989, 317] width 233 height 518
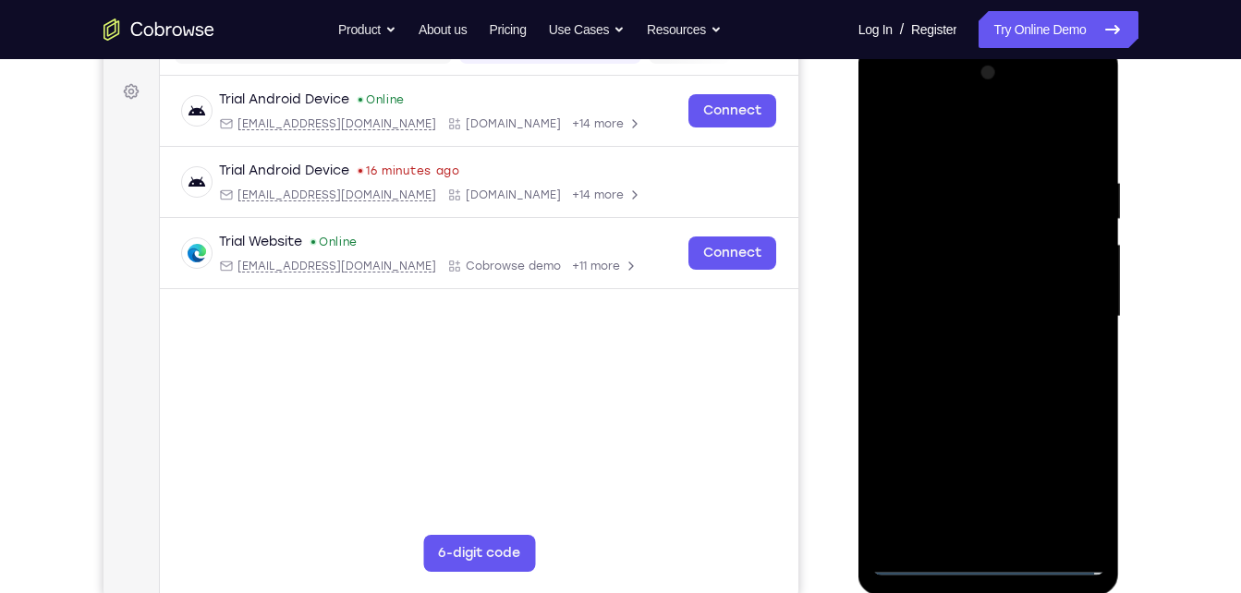
click at [1039, 229] on div at bounding box center [989, 317] width 233 height 518
click at [984, 242] on div at bounding box center [989, 317] width 233 height 518
click at [1006, 399] on div at bounding box center [989, 317] width 233 height 518
drag, startPoint x: 1006, startPoint y: 399, endPoint x: 1013, endPoint y: 304, distance: 95.5
click at [1013, 304] on div at bounding box center [989, 317] width 233 height 518
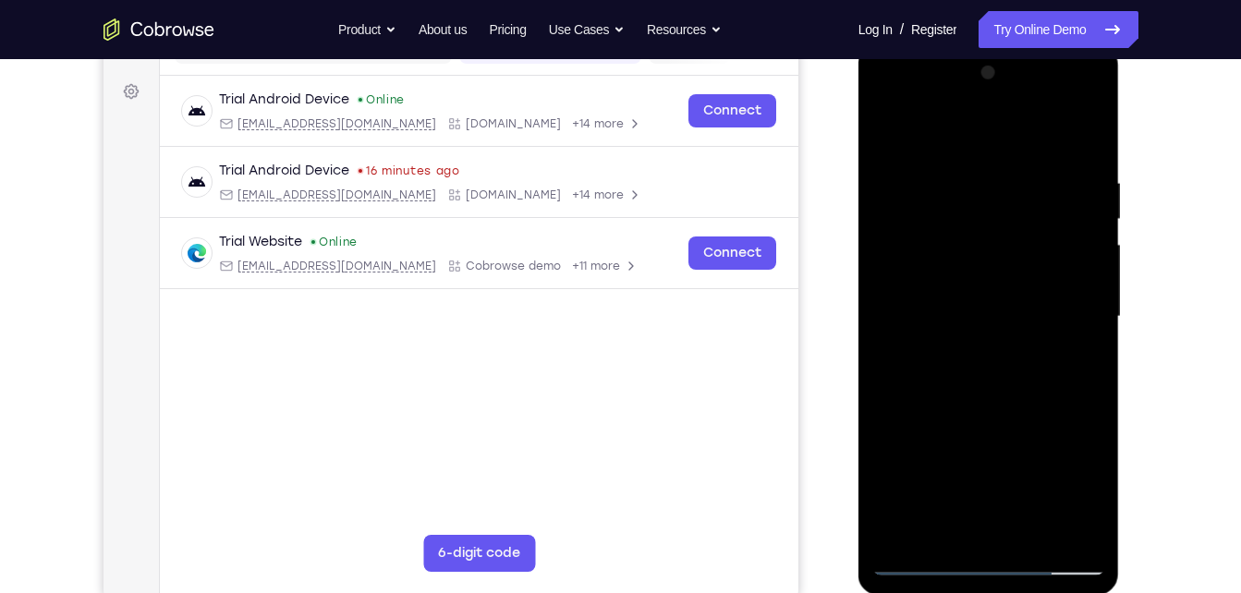
click at [1013, 304] on div at bounding box center [989, 317] width 233 height 518
click at [1094, 310] on div at bounding box center [989, 317] width 233 height 518
click at [885, 310] on div at bounding box center [989, 317] width 233 height 518
click at [1093, 306] on div at bounding box center [989, 317] width 233 height 518
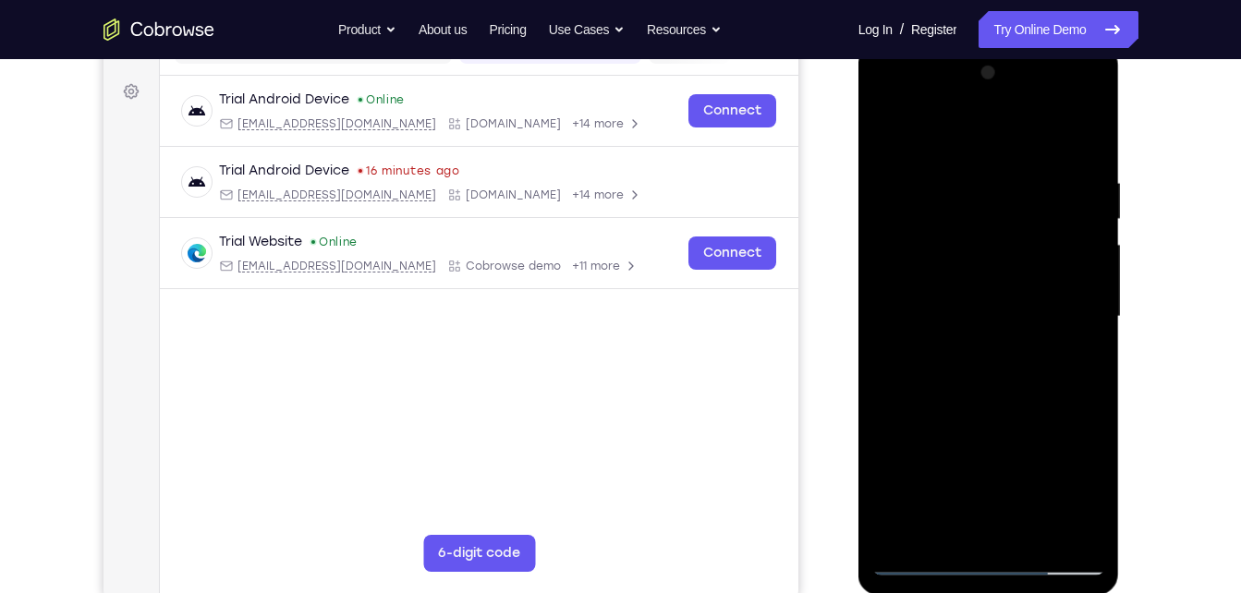
click at [1093, 306] on div at bounding box center [989, 317] width 233 height 518
drag, startPoint x: 990, startPoint y: 254, endPoint x: 979, endPoint y: 351, distance: 97.7
click at [979, 351] on div at bounding box center [989, 317] width 233 height 518
click at [960, 184] on div at bounding box center [989, 317] width 233 height 518
click at [1056, 524] on div at bounding box center [989, 317] width 233 height 518
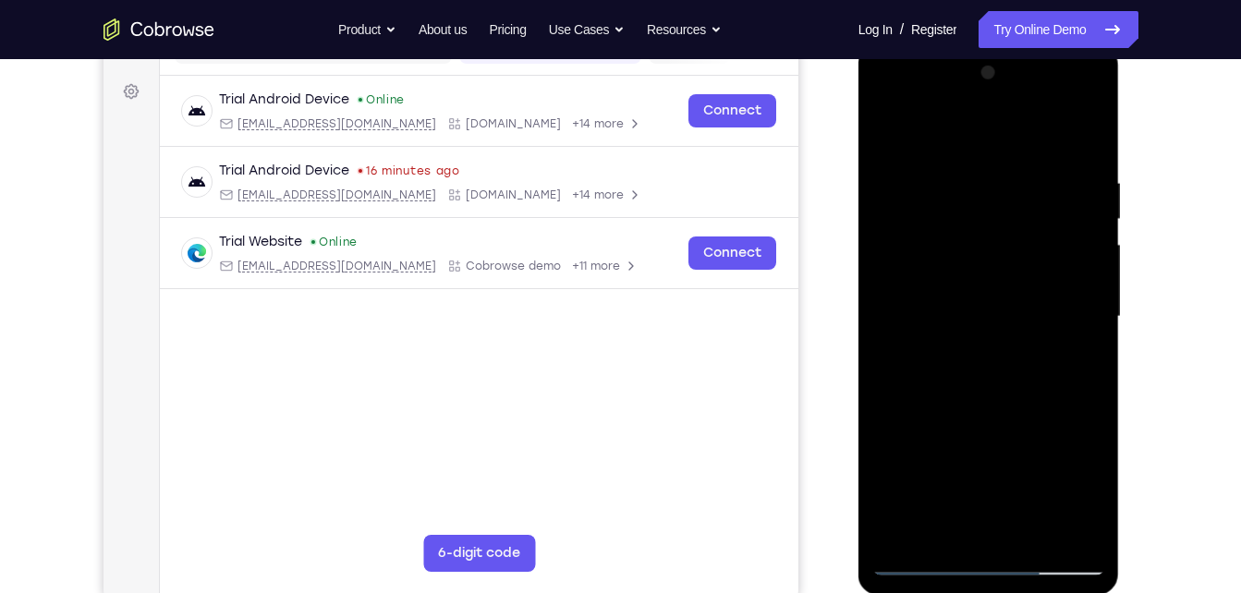
click at [1069, 324] on div at bounding box center [989, 317] width 233 height 518
click at [1091, 341] on div at bounding box center [989, 317] width 233 height 518
click at [1080, 139] on div at bounding box center [989, 317] width 233 height 518
click at [1025, 536] on div at bounding box center [989, 317] width 233 height 518
click at [1014, 408] on div at bounding box center [989, 317] width 233 height 518
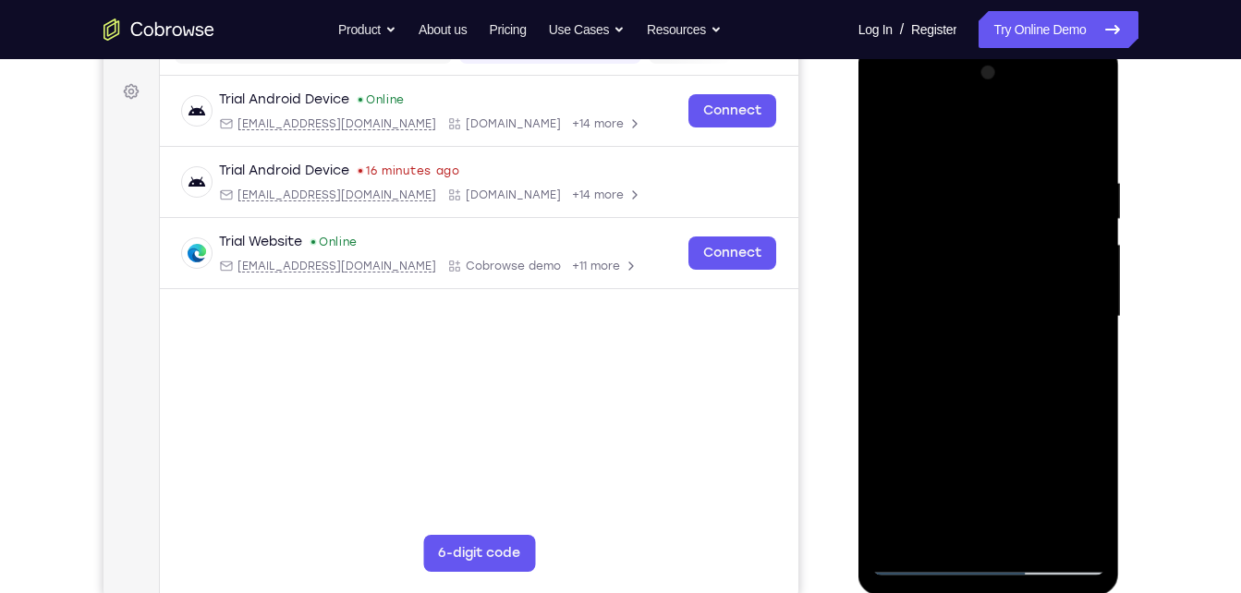
click at [893, 126] on div at bounding box center [989, 317] width 233 height 518
click at [1026, 185] on div at bounding box center [989, 317] width 233 height 518
click at [1082, 130] on div at bounding box center [989, 317] width 233 height 518
drag, startPoint x: 1061, startPoint y: 160, endPoint x: 921, endPoint y: 166, distance: 140.6
click at [921, 166] on div at bounding box center [989, 317] width 233 height 518
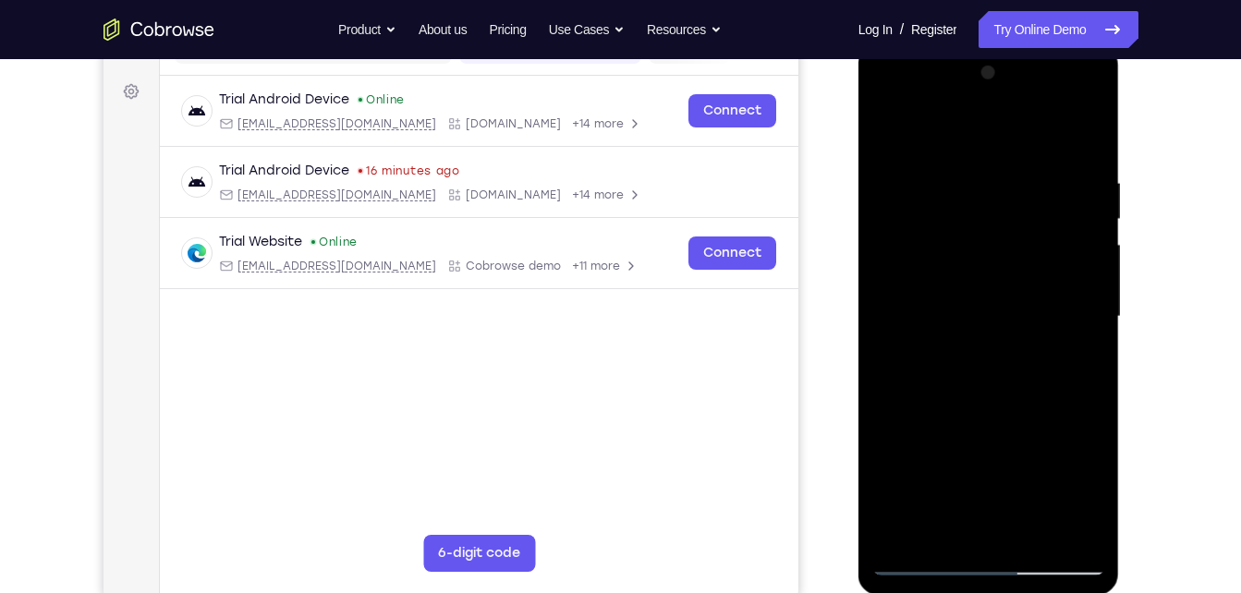
drag, startPoint x: 932, startPoint y: 293, endPoint x: 1011, endPoint y: 119, distance: 191.1
click at [1011, 119] on div at bounding box center [989, 317] width 233 height 518
click at [915, 397] on div at bounding box center [989, 317] width 233 height 518
click at [958, 475] on div at bounding box center [989, 317] width 233 height 518
click at [938, 527] on div at bounding box center [989, 317] width 233 height 518
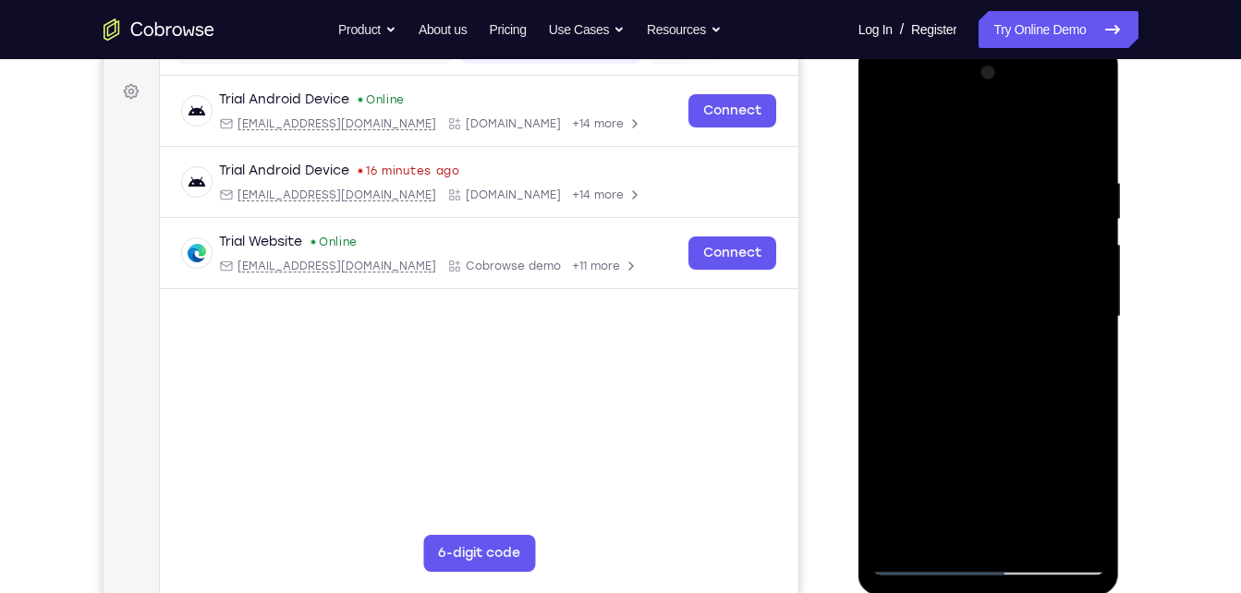
click at [1043, 445] on div at bounding box center [989, 317] width 233 height 518
click at [1087, 293] on div at bounding box center [989, 317] width 233 height 518
click at [889, 126] on div at bounding box center [989, 317] width 233 height 518
drag, startPoint x: 923, startPoint y: 351, endPoint x: 964, endPoint y: 250, distance: 108.6
click at [964, 250] on div at bounding box center [989, 317] width 233 height 518
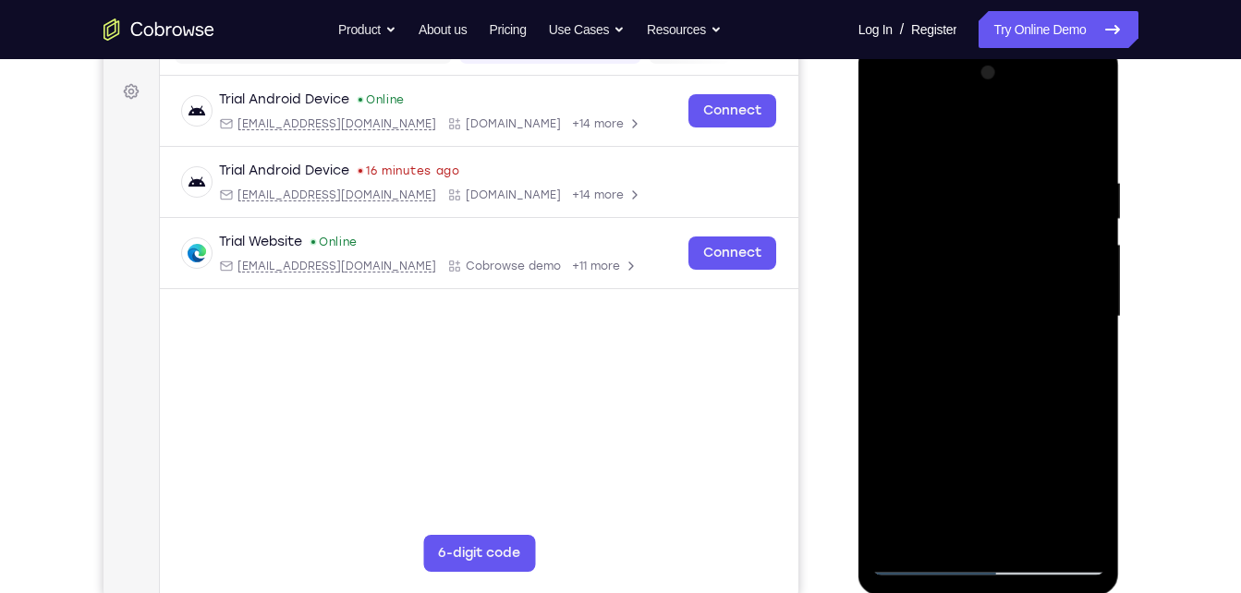
drag, startPoint x: 964, startPoint y: 250, endPoint x: 908, endPoint y: 509, distance: 264.9
click at [908, 509] on div at bounding box center [989, 317] width 233 height 518
click at [886, 229] on div at bounding box center [989, 317] width 233 height 518
click at [1096, 374] on div at bounding box center [989, 317] width 233 height 518
click at [965, 176] on div at bounding box center [989, 317] width 233 height 518
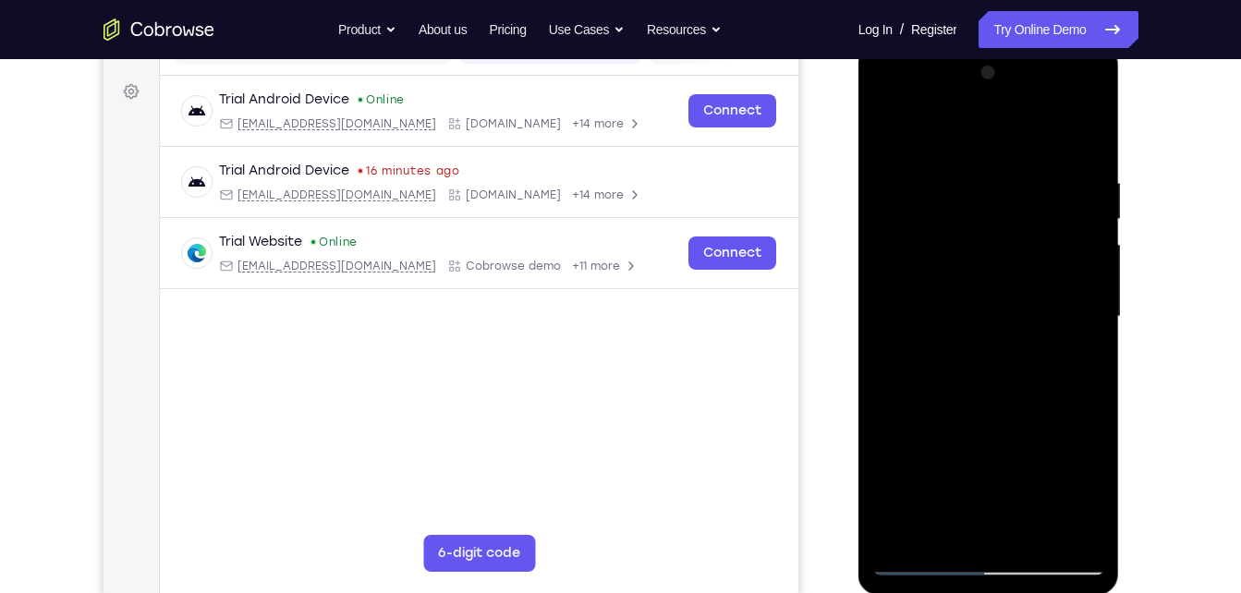
click at [1082, 138] on div at bounding box center [989, 317] width 233 height 518
drag, startPoint x: 1051, startPoint y: 164, endPoint x: 867, endPoint y: 174, distance: 184.2
click at [867, 174] on div at bounding box center [990, 319] width 262 height 551
click at [949, 174] on div at bounding box center [989, 317] width 233 height 518
click at [1091, 390] on div at bounding box center [989, 317] width 233 height 518
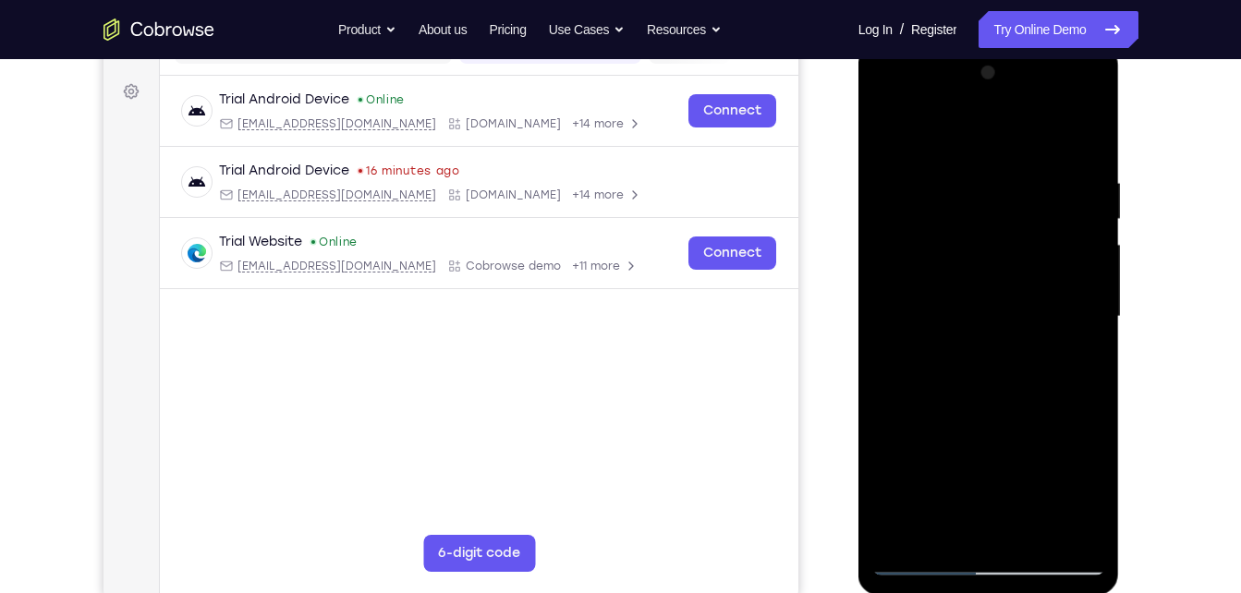
click at [1064, 525] on div at bounding box center [989, 317] width 233 height 518
click at [1081, 404] on div at bounding box center [989, 317] width 233 height 518
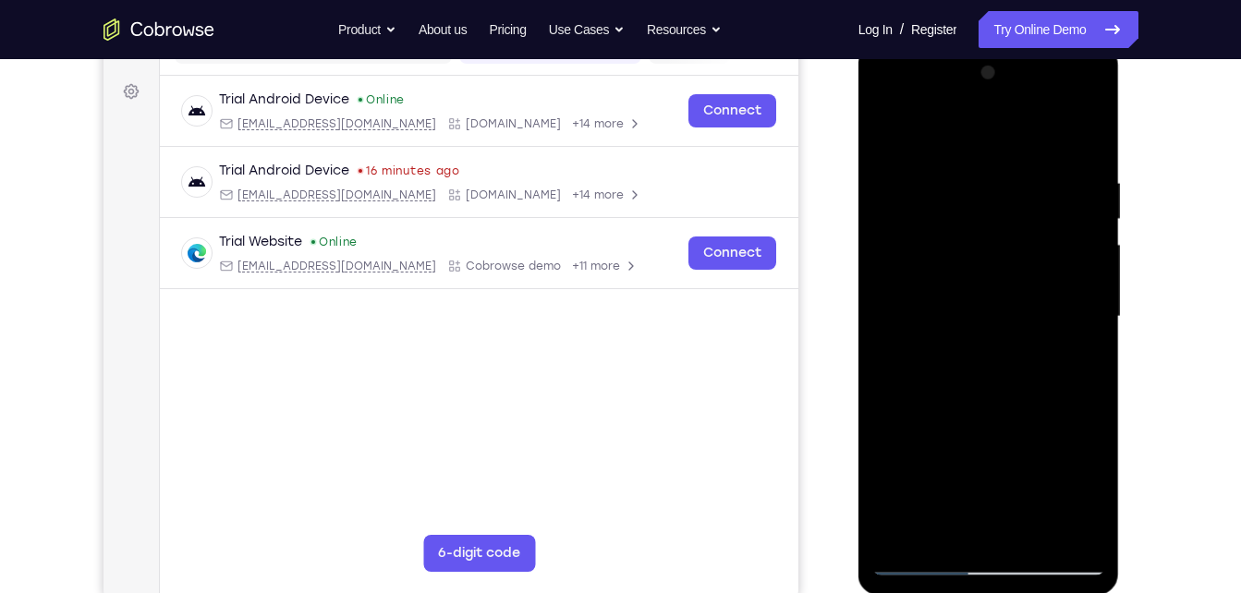
click at [1056, 529] on div at bounding box center [989, 317] width 233 height 518
click at [1080, 336] on div at bounding box center [989, 317] width 233 height 518
click at [1058, 527] on div at bounding box center [989, 317] width 233 height 518
click at [1069, 364] on div at bounding box center [989, 317] width 233 height 518
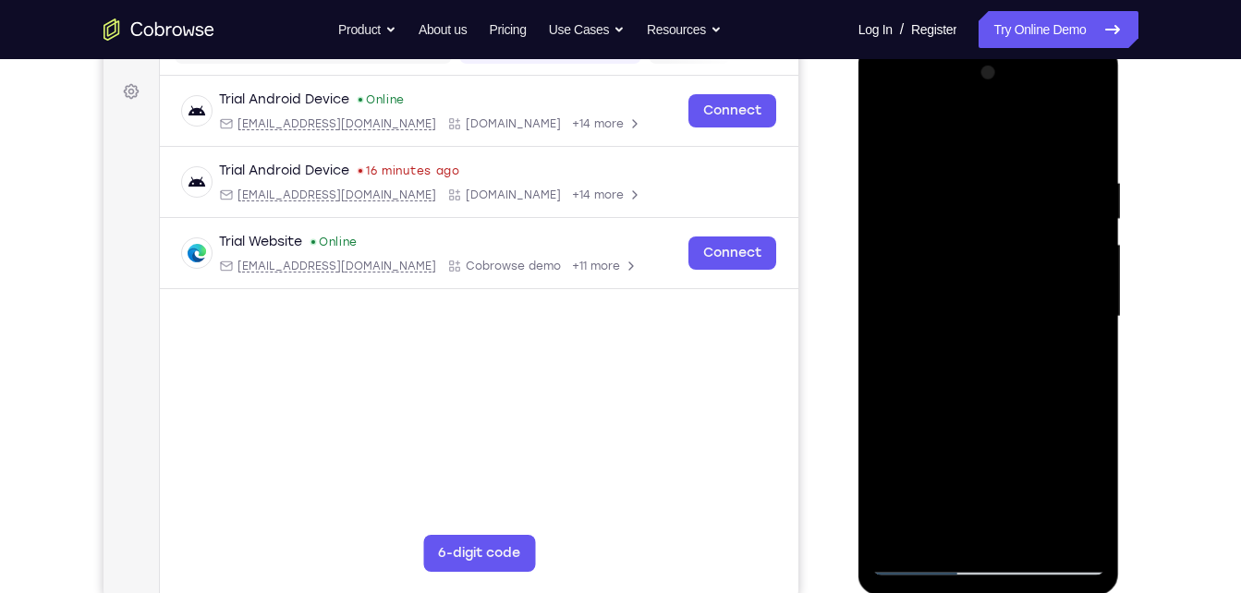
click at [1062, 519] on div at bounding box center [989, 317] width 233 height 518
click at [1096, 297] on div at bounding box center [989, 317] width 233 height 518
click at [1080, 309] on div at bounding box center [989, 317] width 233 height 518
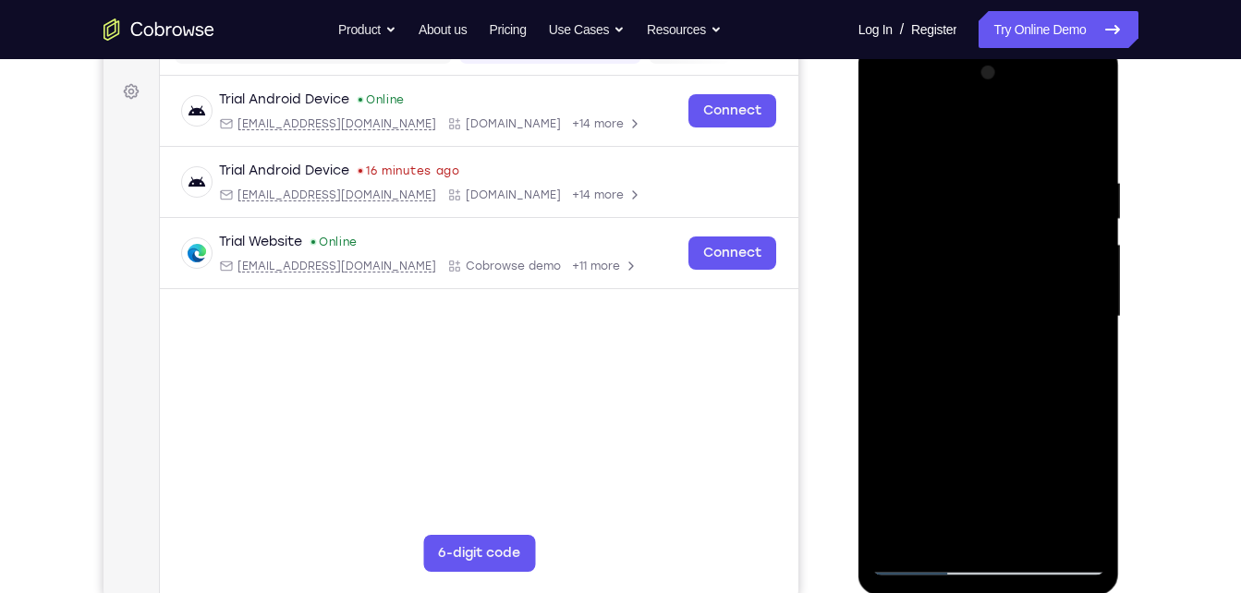
click at [1080, 309] on div at bounding box center [989, 317] width 233 height 518
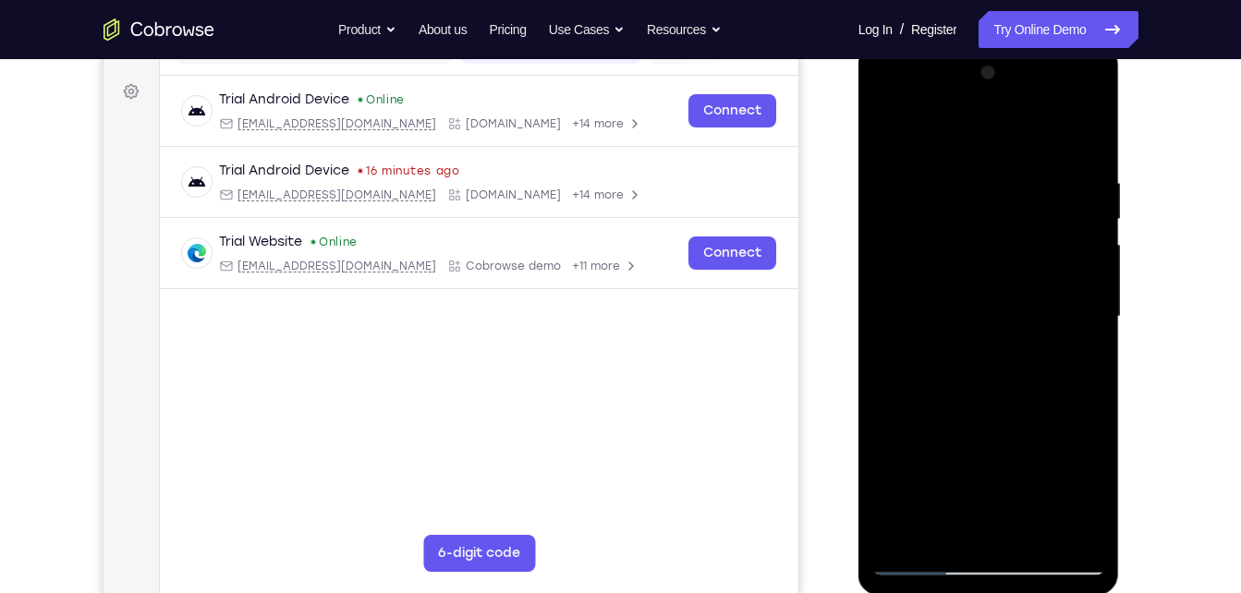
click at [1080, 309] on div at bounding box center [989, 317] width 233 height 518
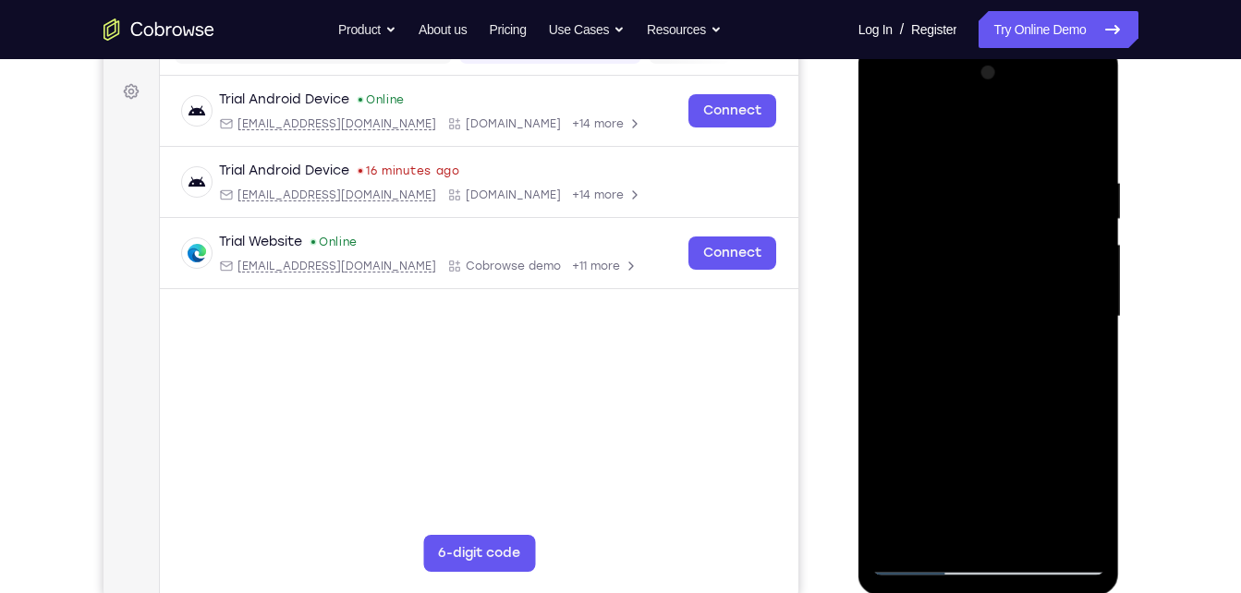
click at [1080, 309] on div at bounding box center [989, 317] width 233 height 518
click at [1053, 520] on div at bounding box center [989, 317] width 233 height 518
click at [1101, 342] on div at bounding box center [989, 317] width 233 height 518
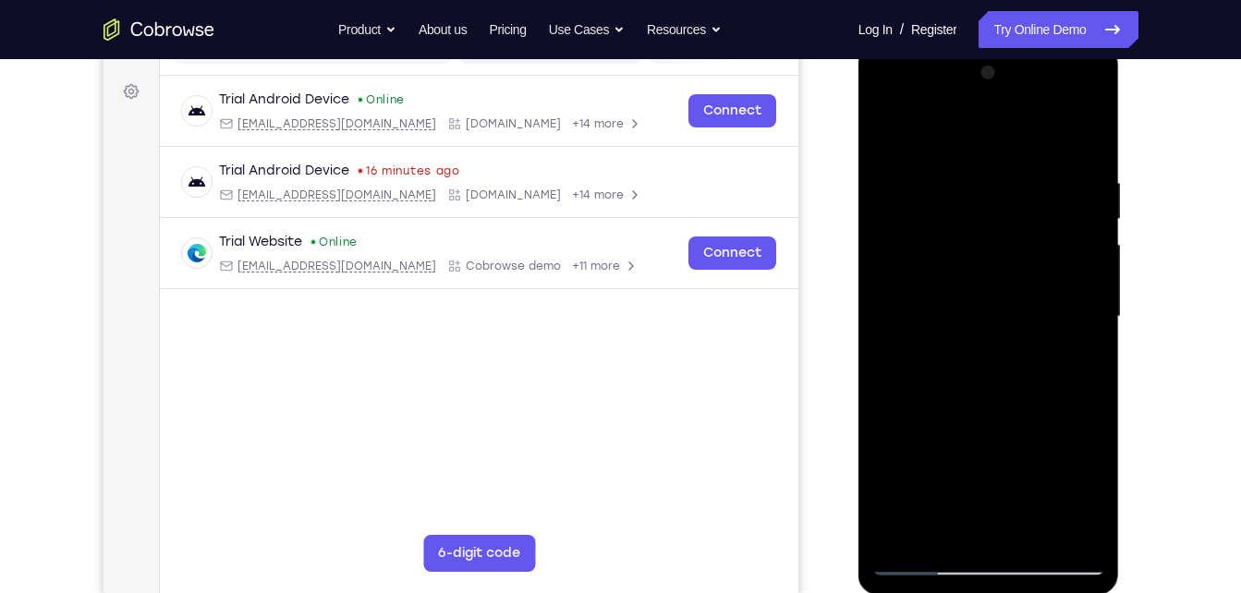
click at [1087, 331] on div at bounding box center [989, 317] width 233 height 518
click at [1085, 336] on div at bounding box center [989, 317] width 233 height 518
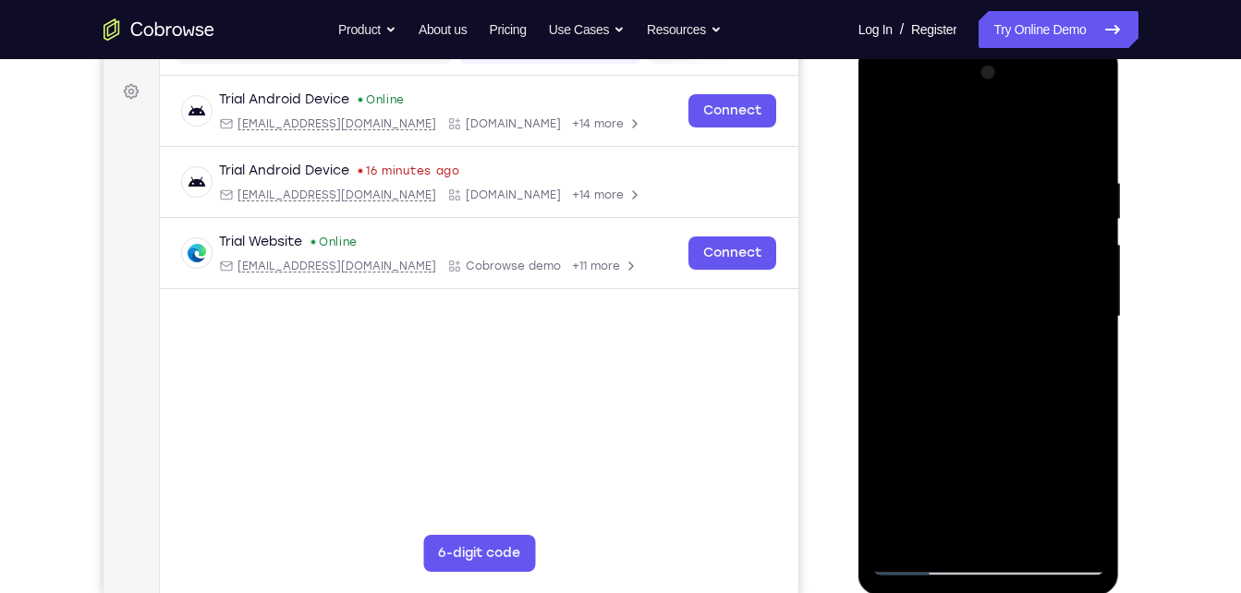
click at [1085, 336] on div at bounding box center [989, 317] width 233 height 518
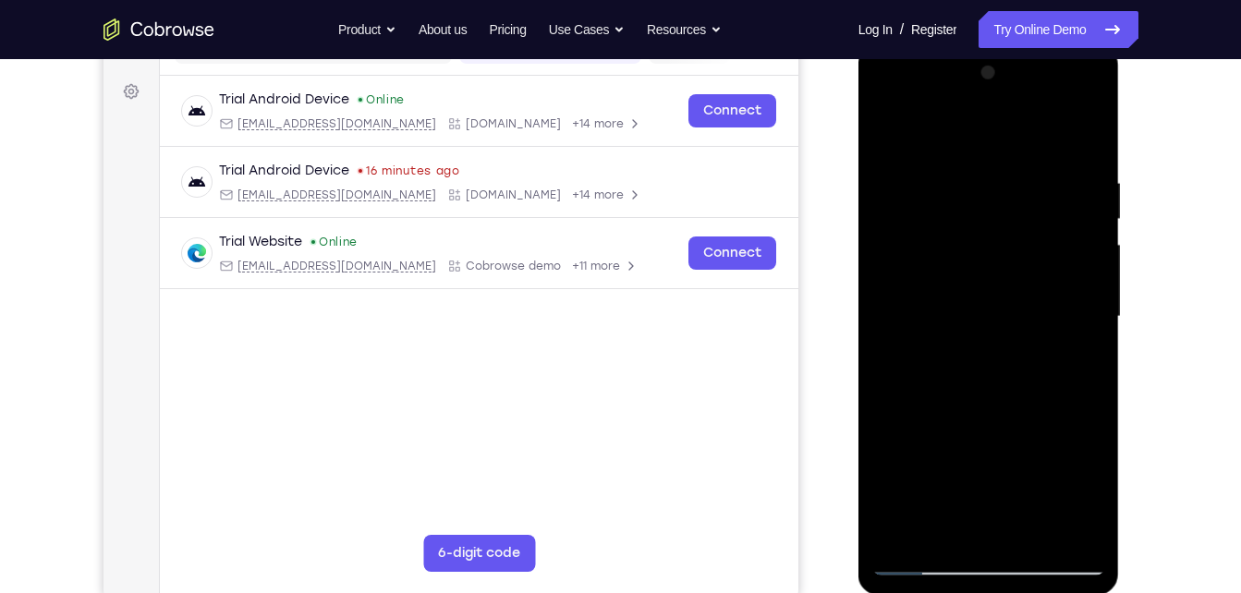
click at [1085, 336] on div at bounding box center [989, 317] width 233 height 518
click at [1077, 136] on div at bounding box center [989, 317] width 233 height 518
click at [1041, 531] on div at bounding box center [989, 317] width 233 height 518
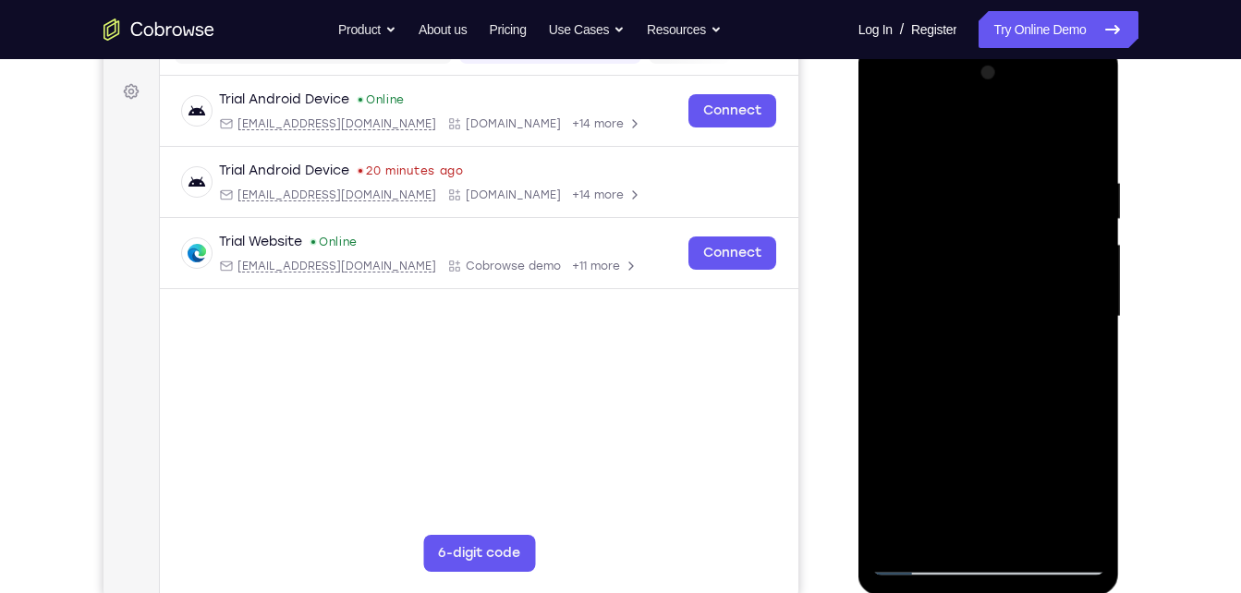
click at [966, 224] on div at bounding box center [989, 317] width 233 height 518
click at [965, 512] on div at bounding box center [989, 317] width 233 height 518
click at [948, 536] on div at bounding box center [989, 317] width 233 height 518
drag, startPoint x: 980, startPoint y: 492, endPoint x: 1053, endPoint y: 319, distance: 187.6
click at [1053, 319] on div at bounding box center [989, 317] width 233 height 518
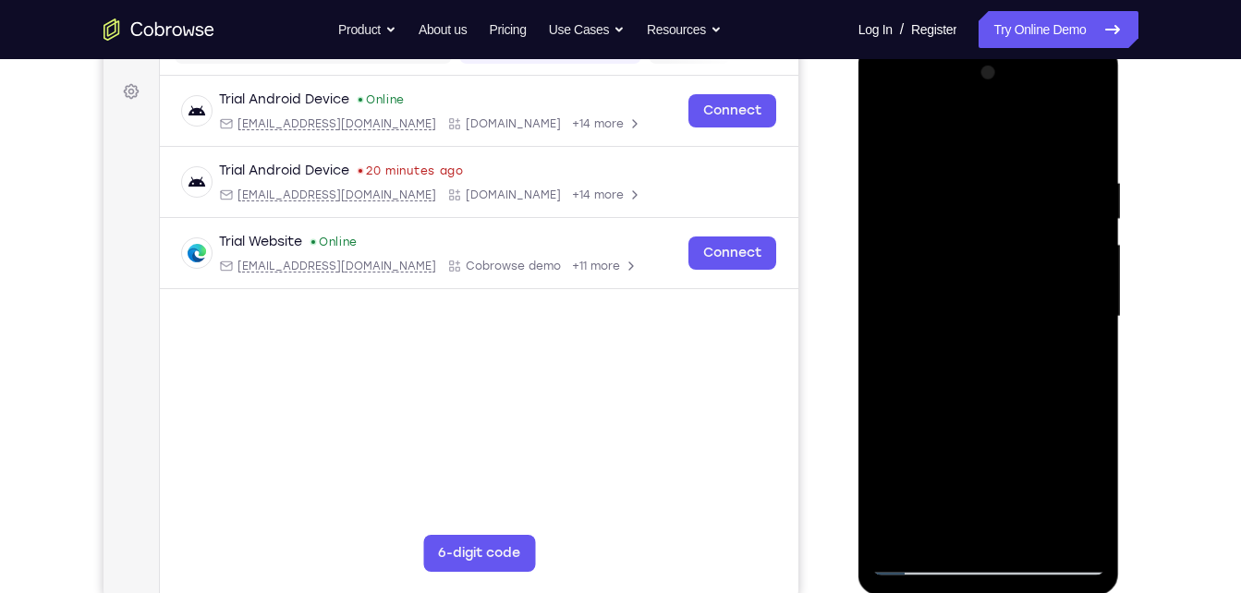
drag, startPoint x: 1003, startPoint y: 478, endPoint x: 1055, endPoint y: 292, distance: 192.9
click at [1055, 292] on div at bounding box center [989, 317] width 233 height 518
drag, startPoint x: 1006, startPoint y: 466, endPoint x: 1068, endPoint y: 200, distance: 273.3
click at [1068, 200] on div at bounding box center [989, 317] width 233 height 518
drag, startPoint x: 985, startPoint y: 435, endPoint x: 971, endPoint y: 542, distance: 107.2
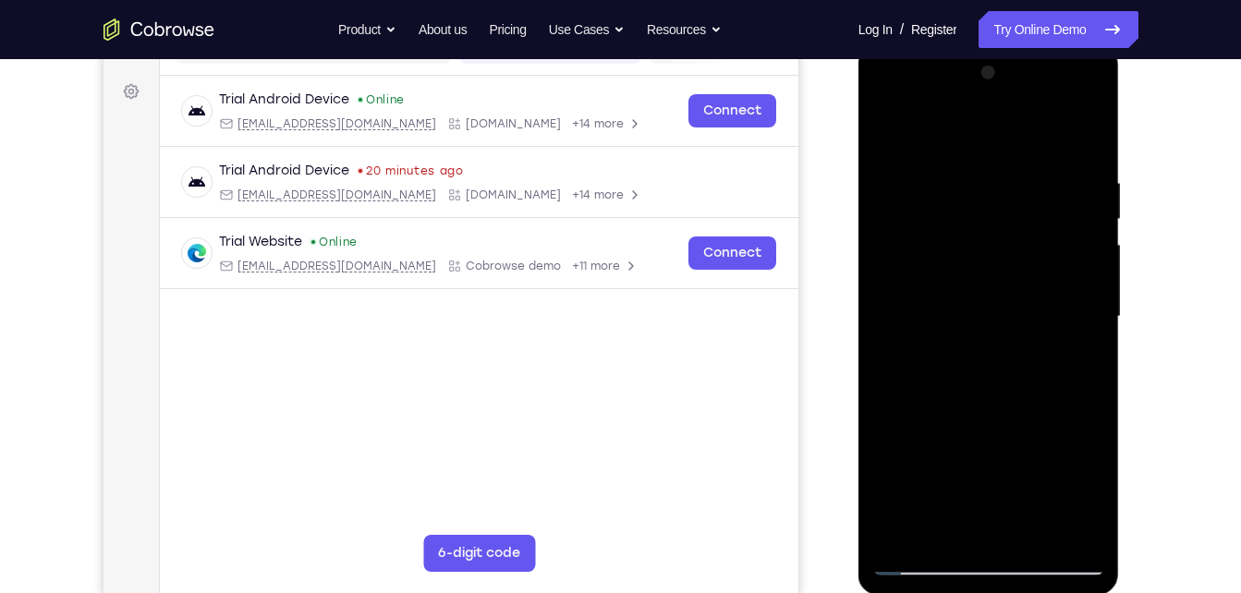
click at [971, 542] on div at bounding box center [989, 317] width 233 height 518
drag, startPoint x: 993, startPoint y: 450, endPoint x: 993, endPoint y: 495, distance: 45.3
click at [993, 495] on div at bounding box center [989, 317] width 233 height 518
click at [883, 471] on div at bounding box center [989, 317] width 233 height 518
click at [1071, 343] on div at bounding box center [989, 317] width 233 height 518
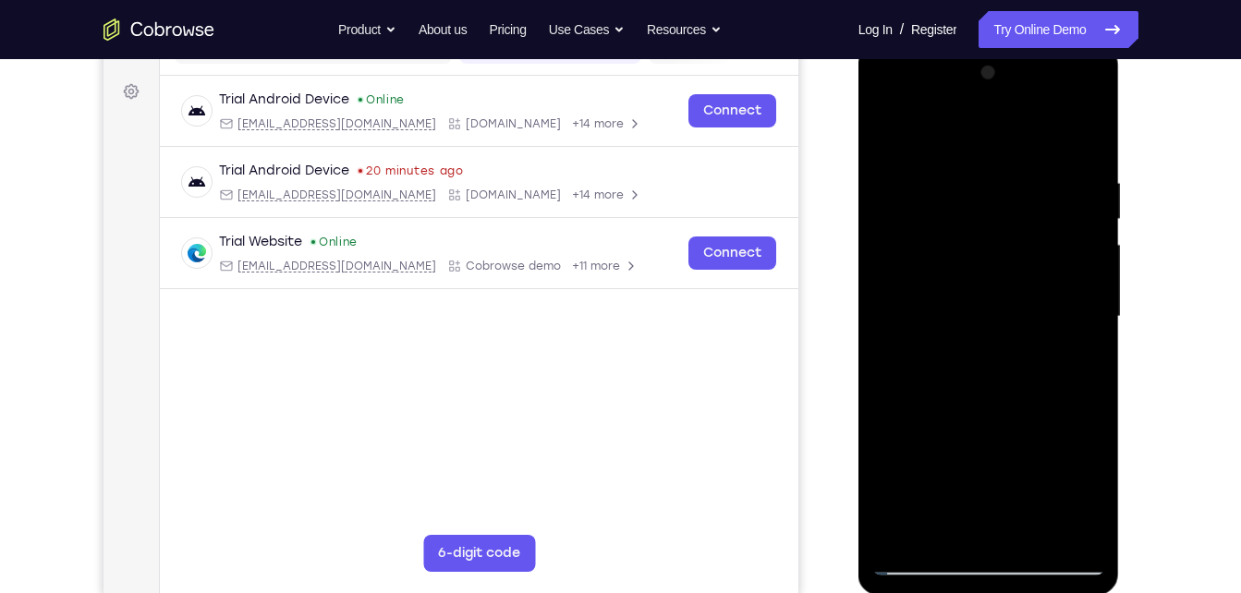
click at [886, 136] on div at bounding box center [989, 317] width 233 height 518
click at [967, 295] on div at bounding box center [989, 317] width 233 height 518
click at [885, 135] on div at bounding box center [989, 317] width 233 height 518
